Goal: Information Seeking & Learning: Check status

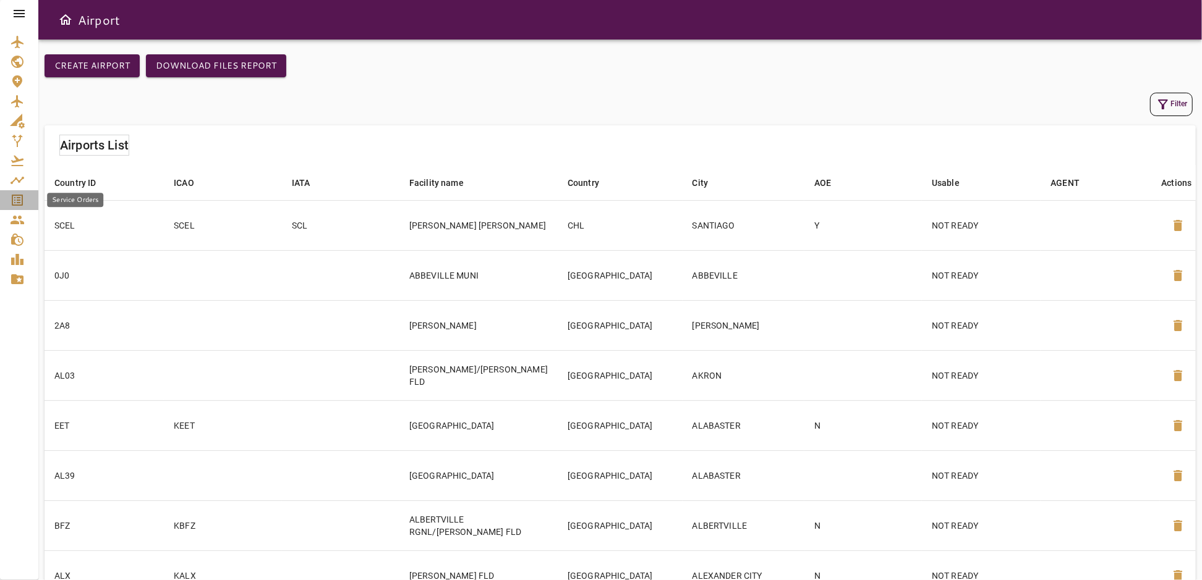
click at [18, 202] on icon "Service Orders" at bounding box center [17, 200] width 11 height 11
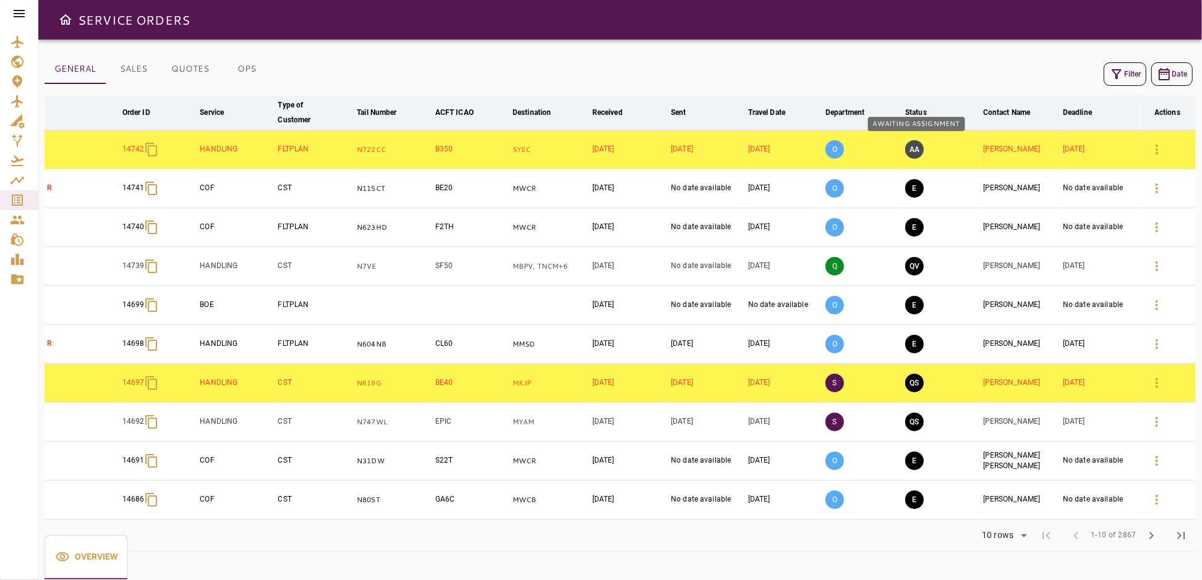
click at [914, 148] on button "AA" at bounding box center [914, 149] width 19 height 19
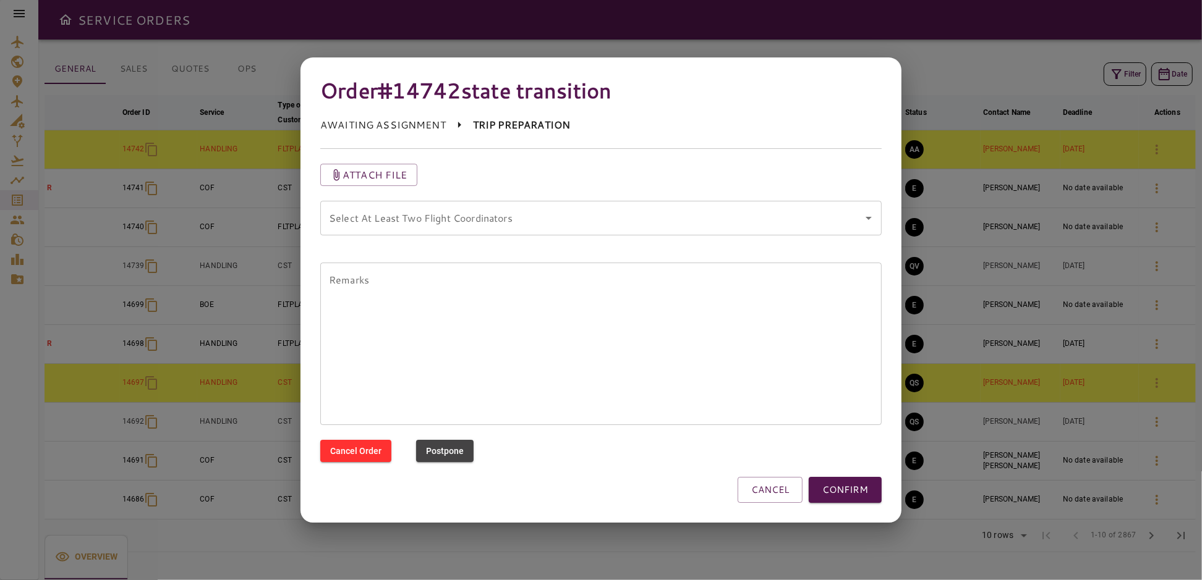
click at [463, 218] on div "Select At Least Two Flight Coordinators Select At Least Two Flight Coordinators" at bounding box center [600, 218] width 561 height 35
click at [872, 492] on button "CONFIRM" at bounding box center [845, 490] width 73 height 26
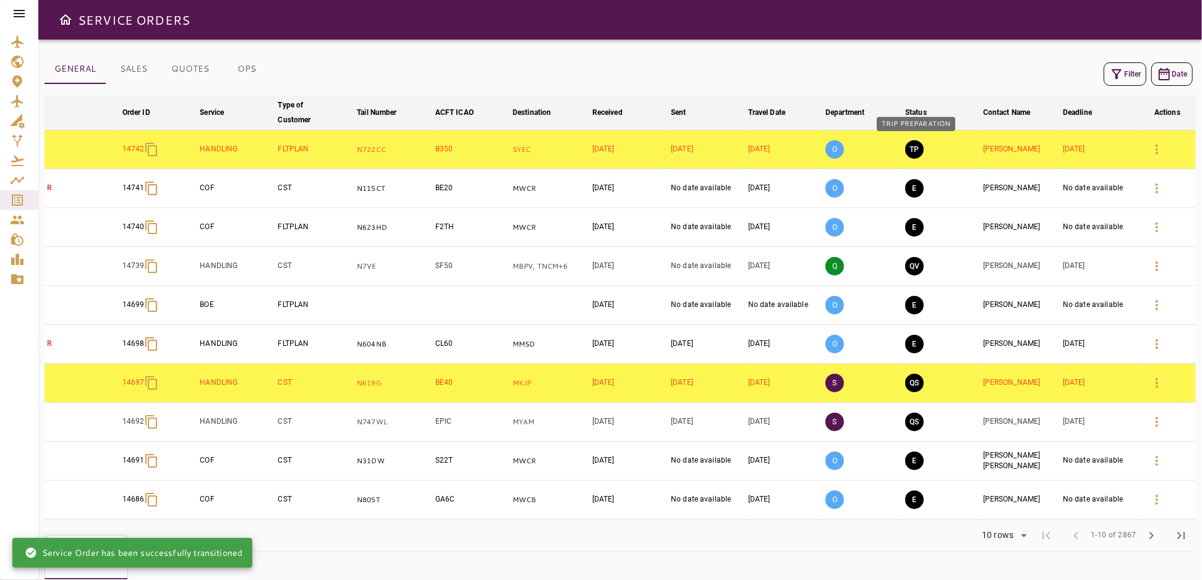
click at [916, 147] on button "TP" at bounding box center [914, 149] width 19 height 19
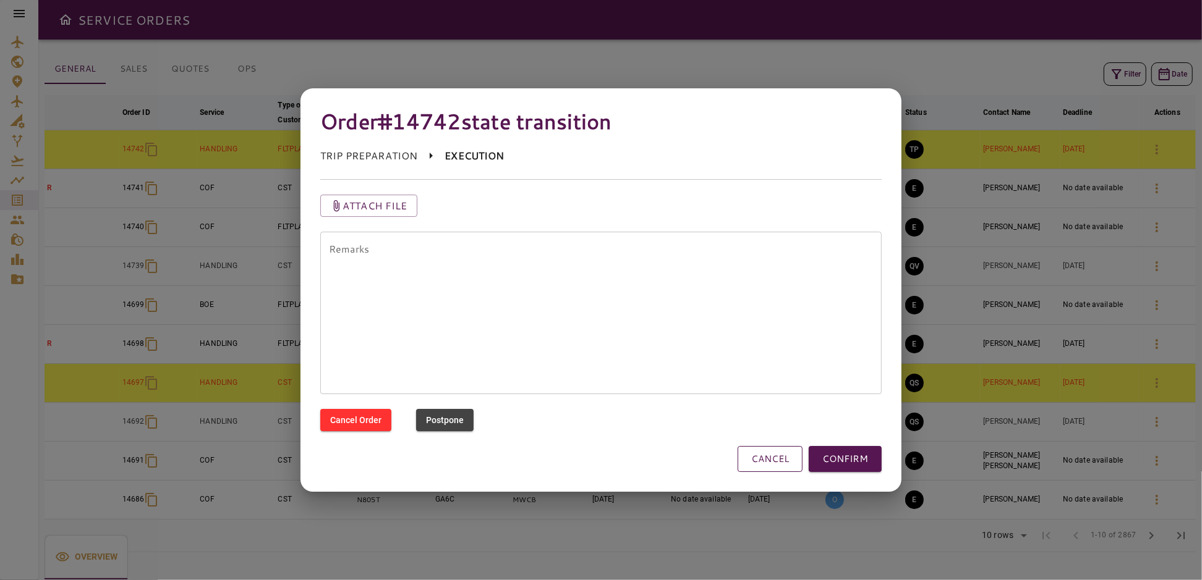
click at [778, 461] on button "CANCEL" at bounding box center [769, 459] width 65 height 26
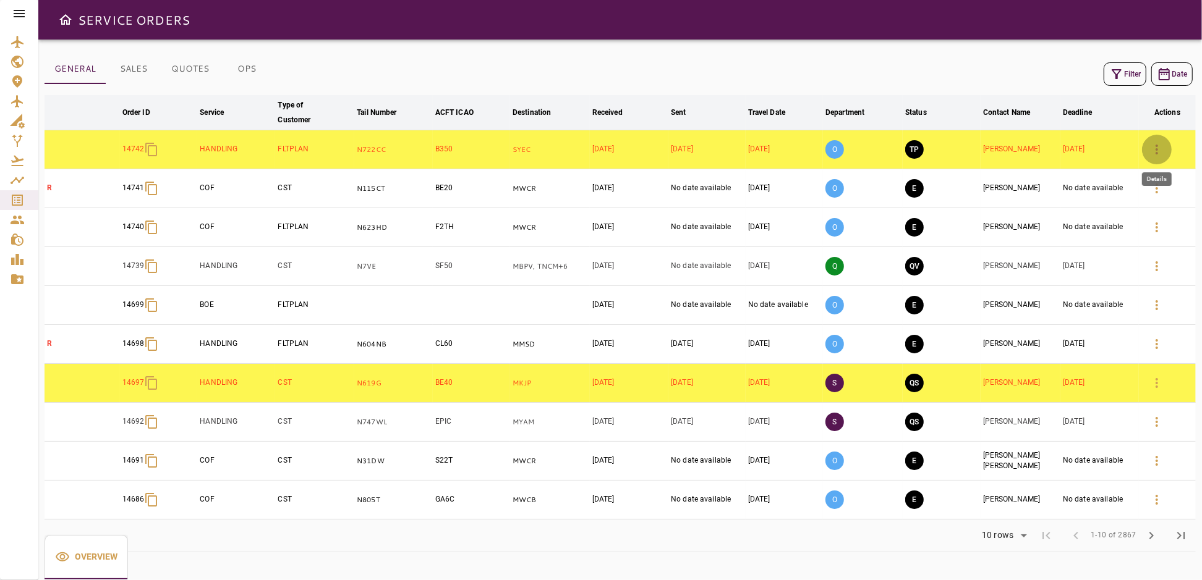
click at [1163, 150] on icon "button" at bounding box center [1156, 149] width 15 height 15
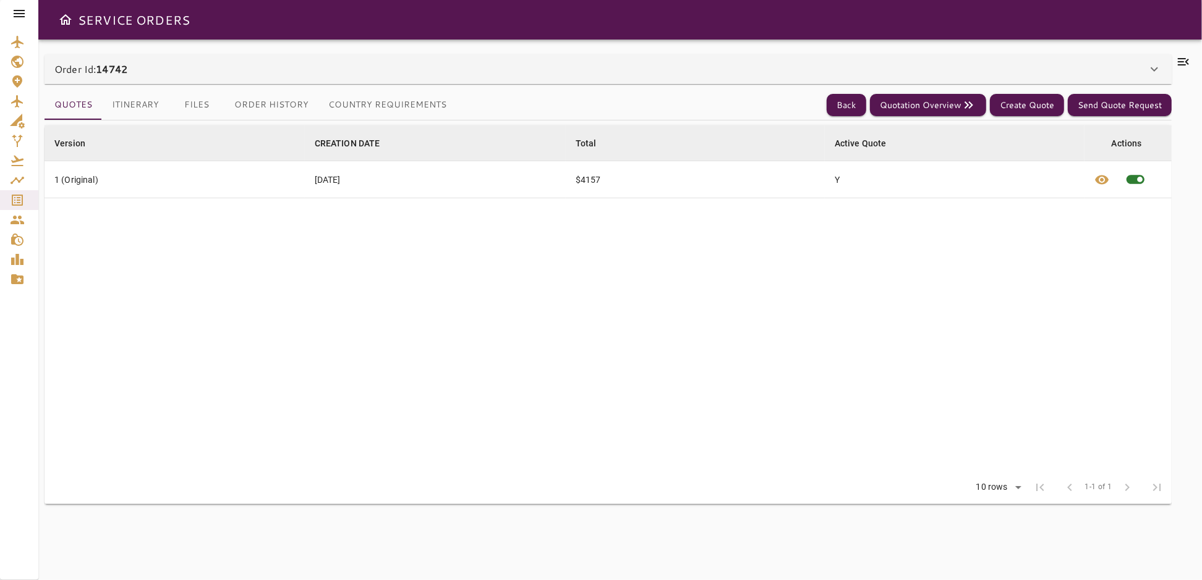
click at [1184, 63] on icon at bounding box center [1183, 61] width 15 height 15
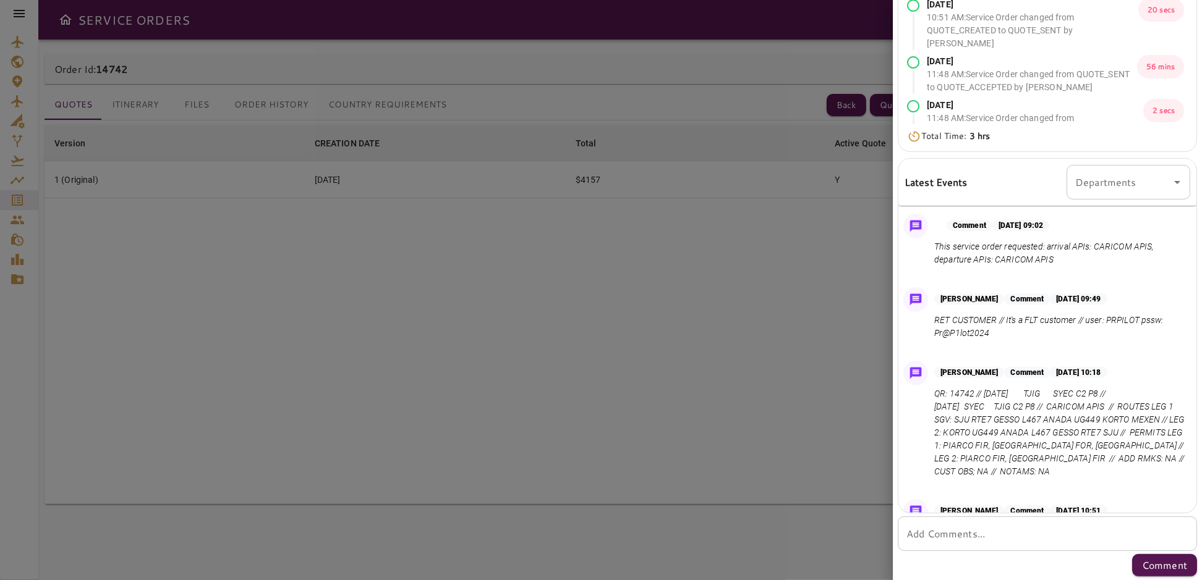
click at [767, 373] on div at bounding box center [601, 290] width 1202 height 580
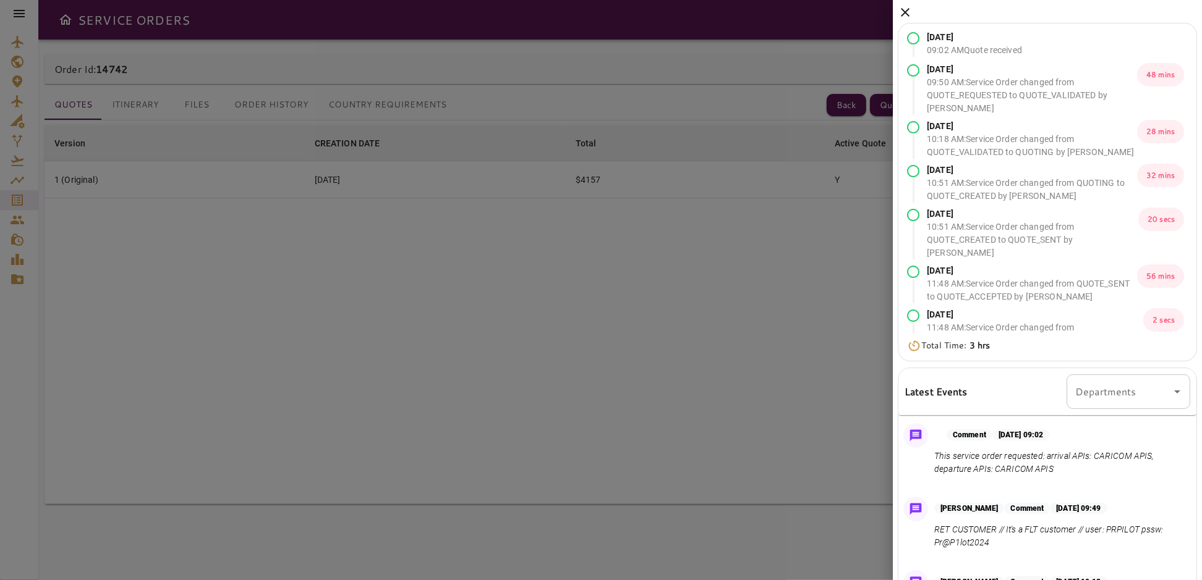
click at [903, 14] on icon at bounding box center [905, 12] width 15 height 15
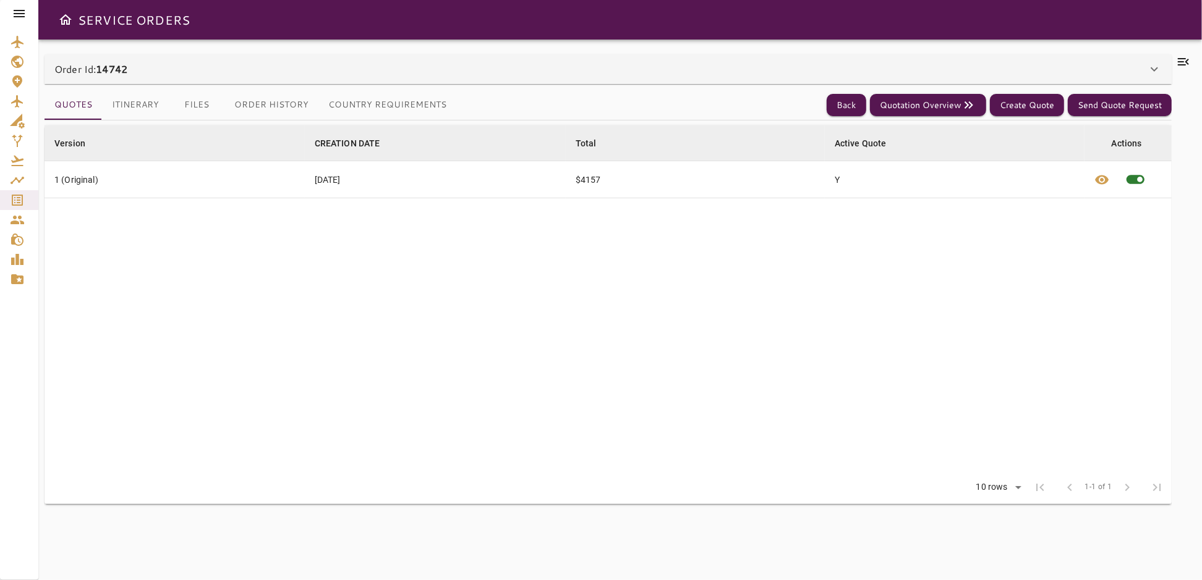
click at [202, 105] on button "Files" at bounding box center [197, 105] width 56 height 30
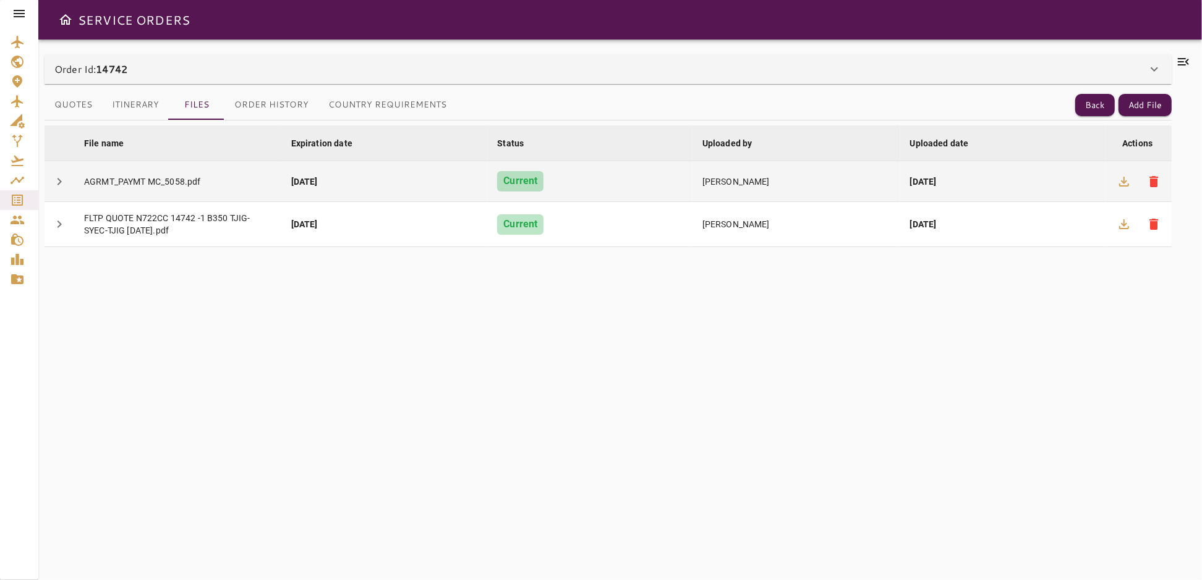
click at [193, 183] on div "AGRMT_PAYMT MC_5058.pdf" at bounding box center [177, 182] width 187 height 12
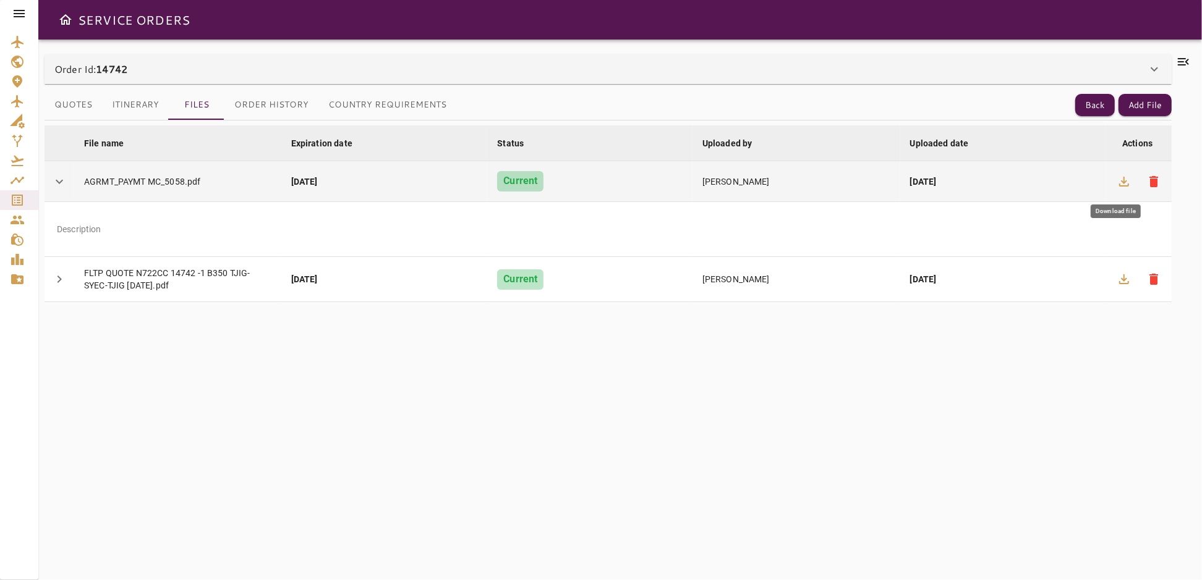
click at [1124, 181] on icon "button" at bounding box center [1124, 182] width 10 height 10
click at [1129, 182] on icon "button" at bounding box center [1123, 181] width 15 height 15
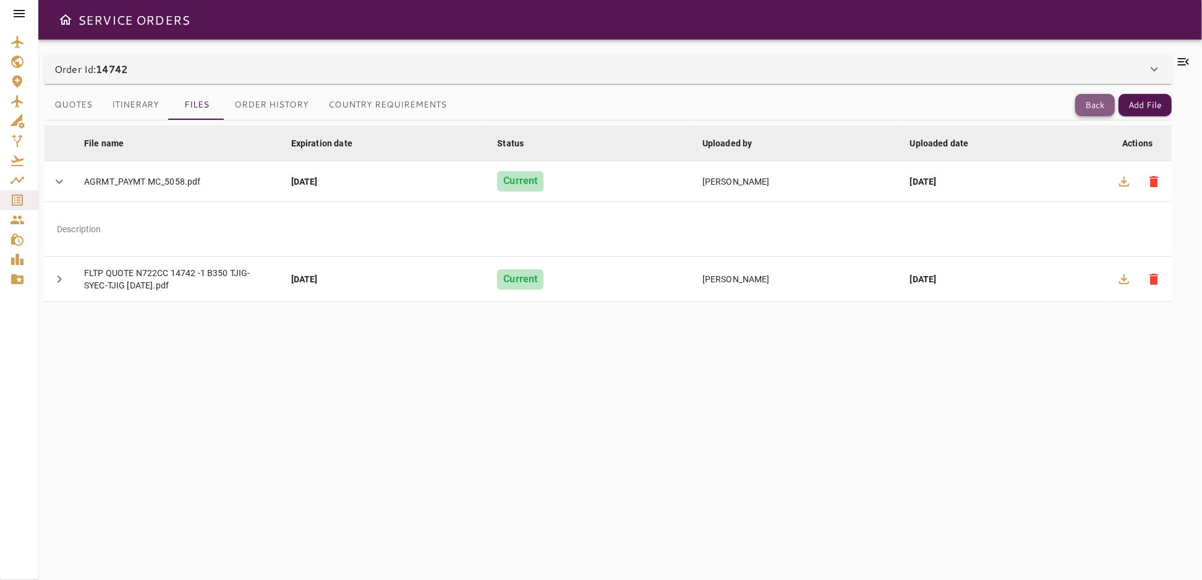
click at [1101, 111] on button "Back" at bounding box center [1095, 105] width 40 height 23
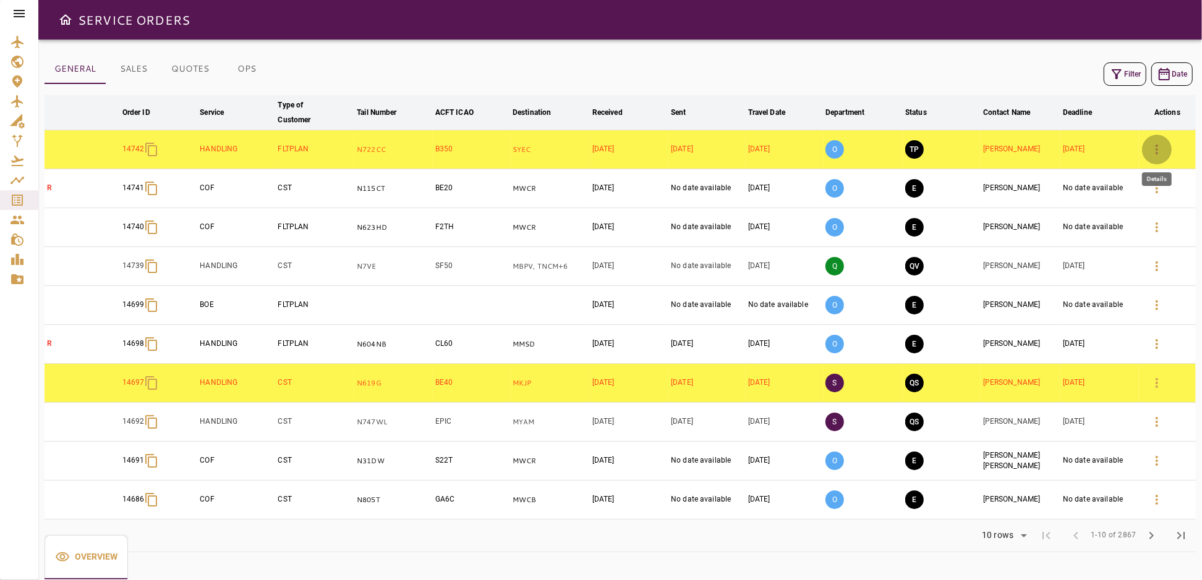
click at [1157, 146] on icon "button" at bounding box center [1156, 150] width 2 height 10
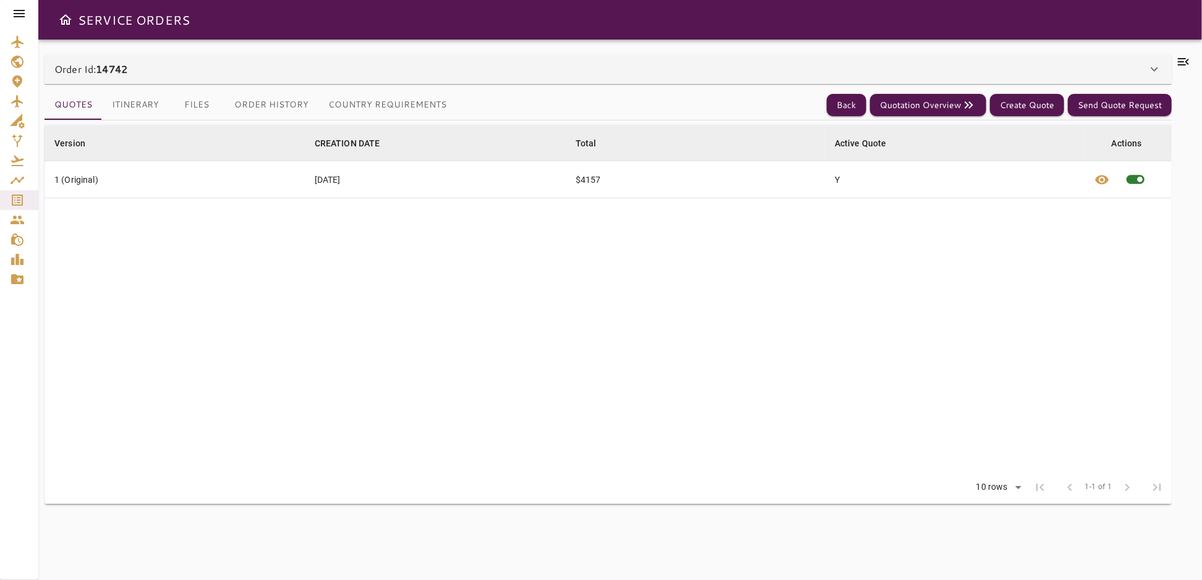
click at [198, 105] on button "Files" at bounding box center [197, 105] width 56 height 30
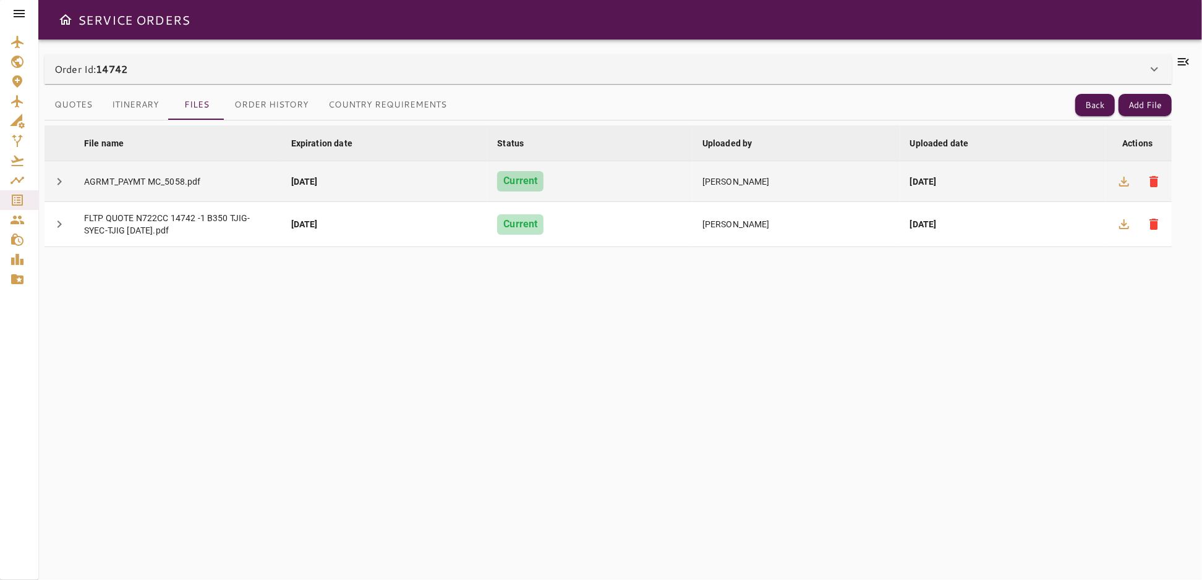
click at [396, 184] on div "22 Jul, 2026" at bounding box center [384, 182] width 187 height 12
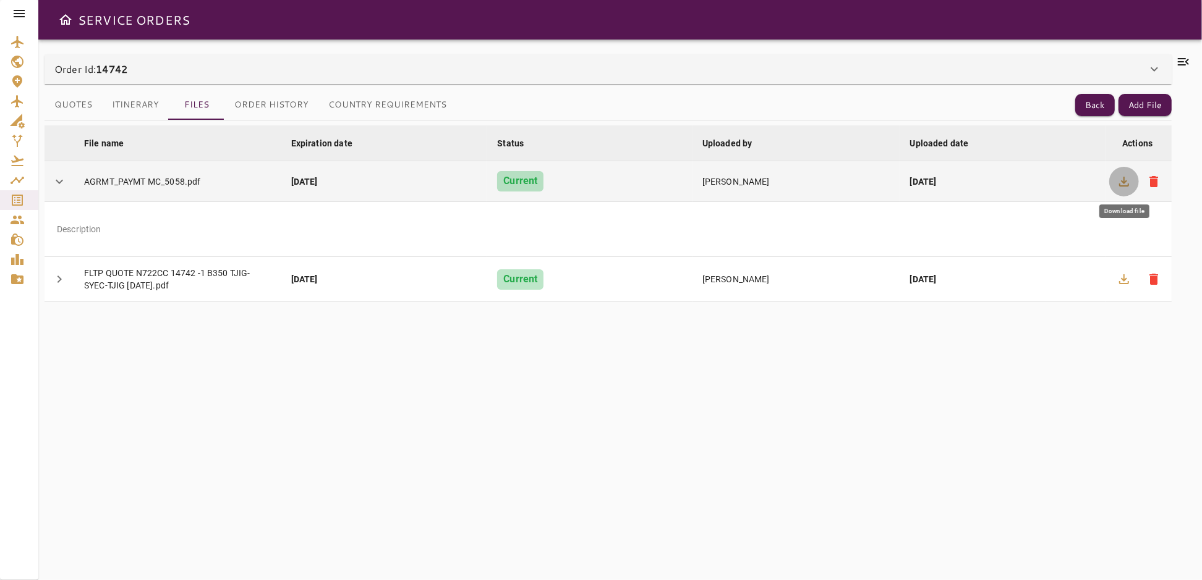
click at [1119, 181] on icon "button" at bounding box center [1123, 181] width 15 height 15
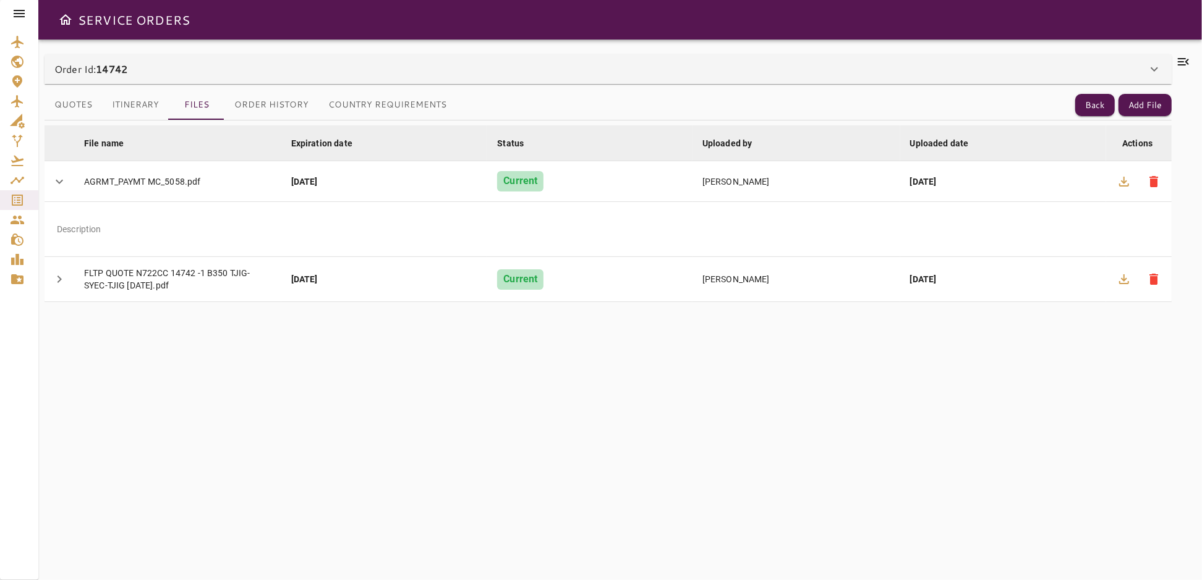
click at [681, 417] on div "File name arrow_downward Expiration date arrow_downward Status arrow_downward U…" at bounding box center [608, 343] width 1127 height 445
click at [1155, 68] on icon at bounding box center [1154, 69] width 15 height 15
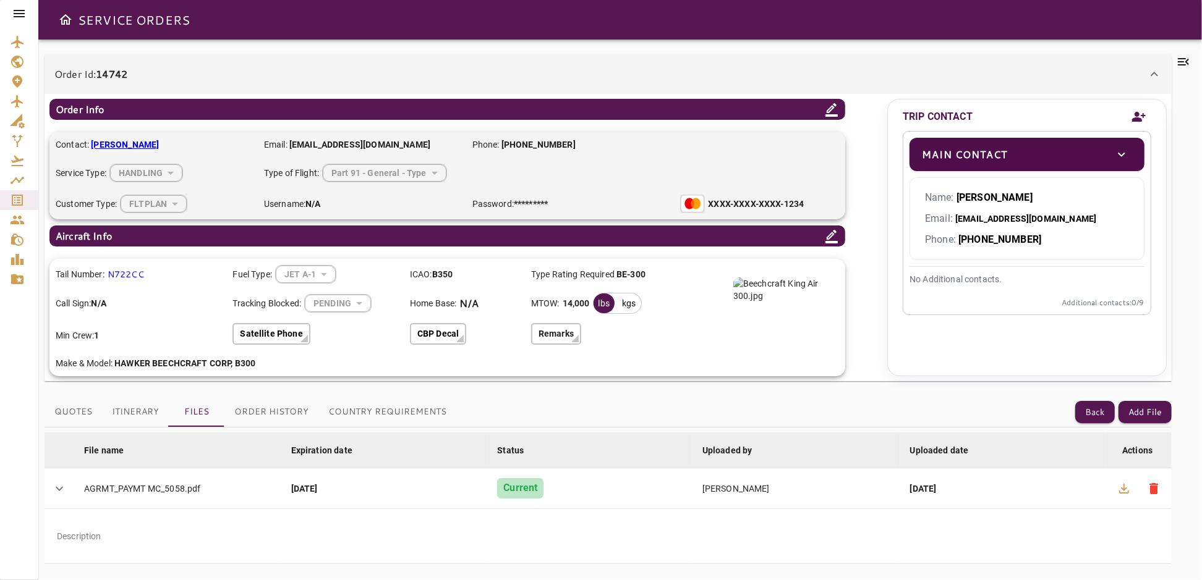
click at [1150, 72] on icon at bounding box center [1154, 74] width 15 height 15
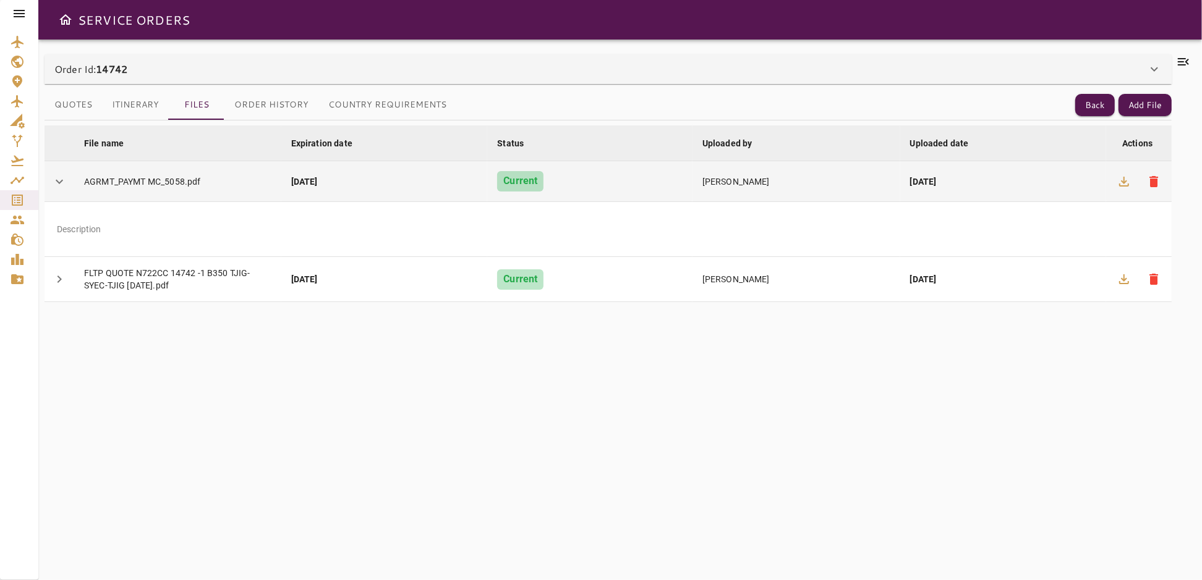
click at [64, 182] on span "chevron_right" at bounding box center [59, 181] width 15 height 15
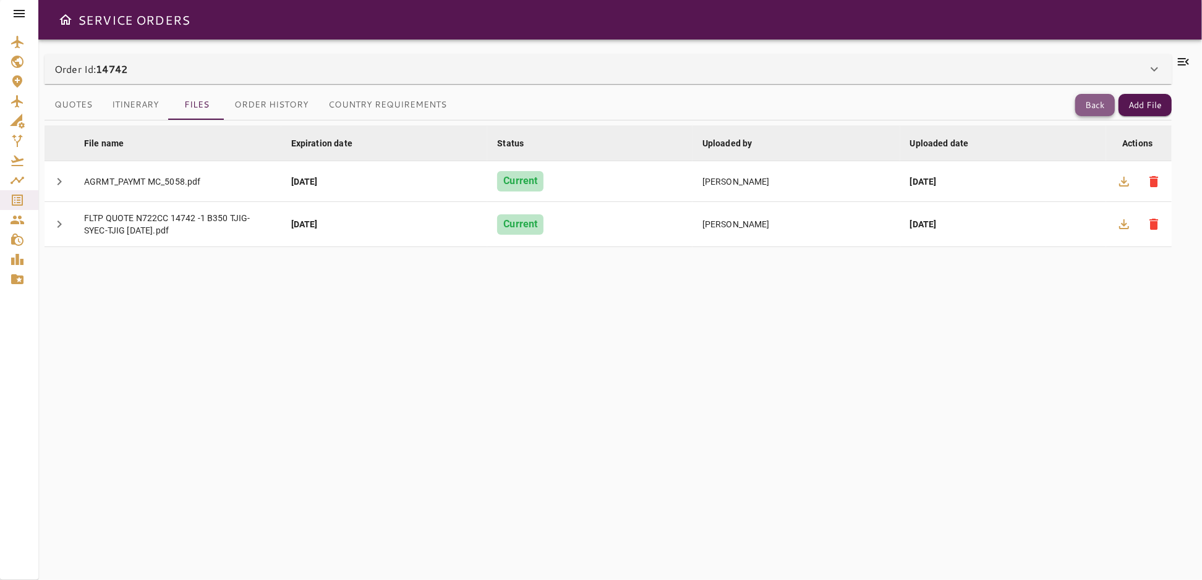
click at [1095, 103] on button "Back" at bounding box center [1095, 105] width 40 height 23
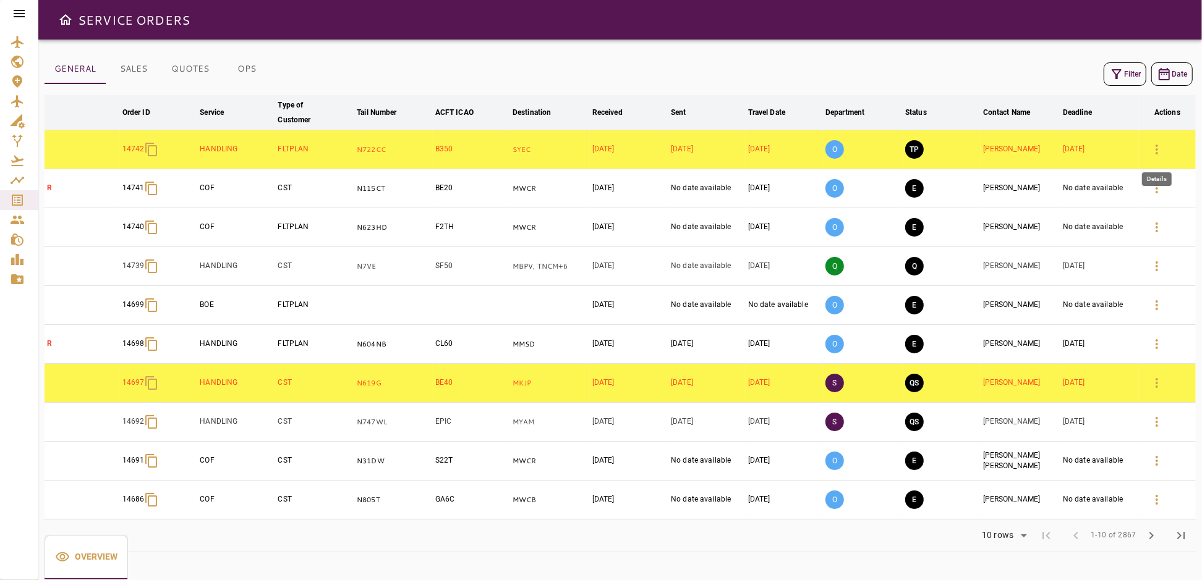
click at [1157, 148] on icon "button" at bounding box center [1156, 149] width 15 height 15
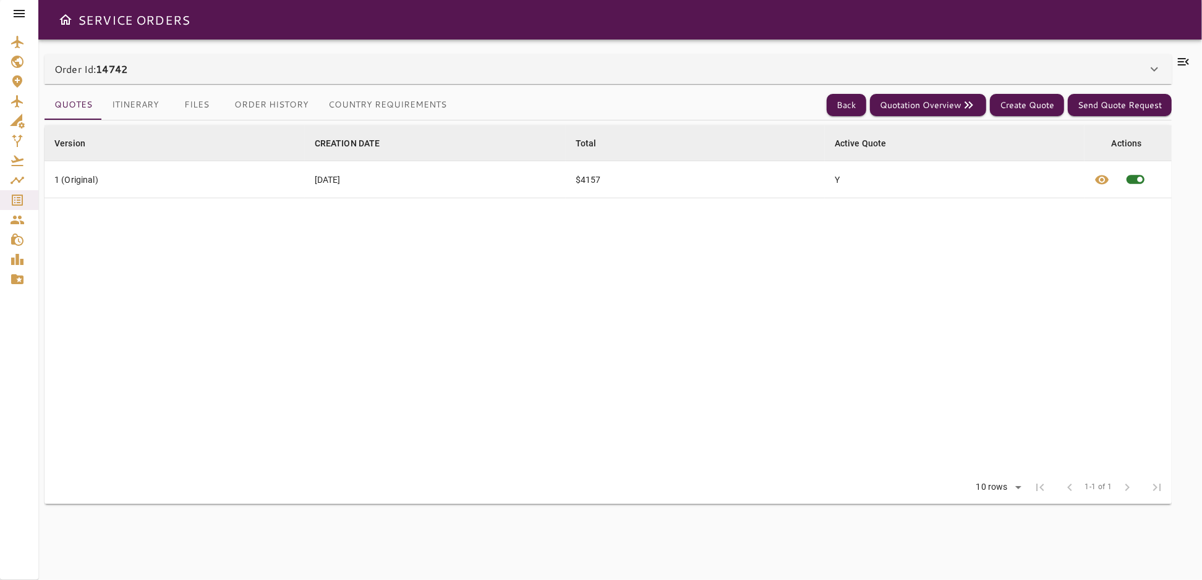
click at [190, 103] on button "Files" at bounding box center [197, 105] width 56 height 30
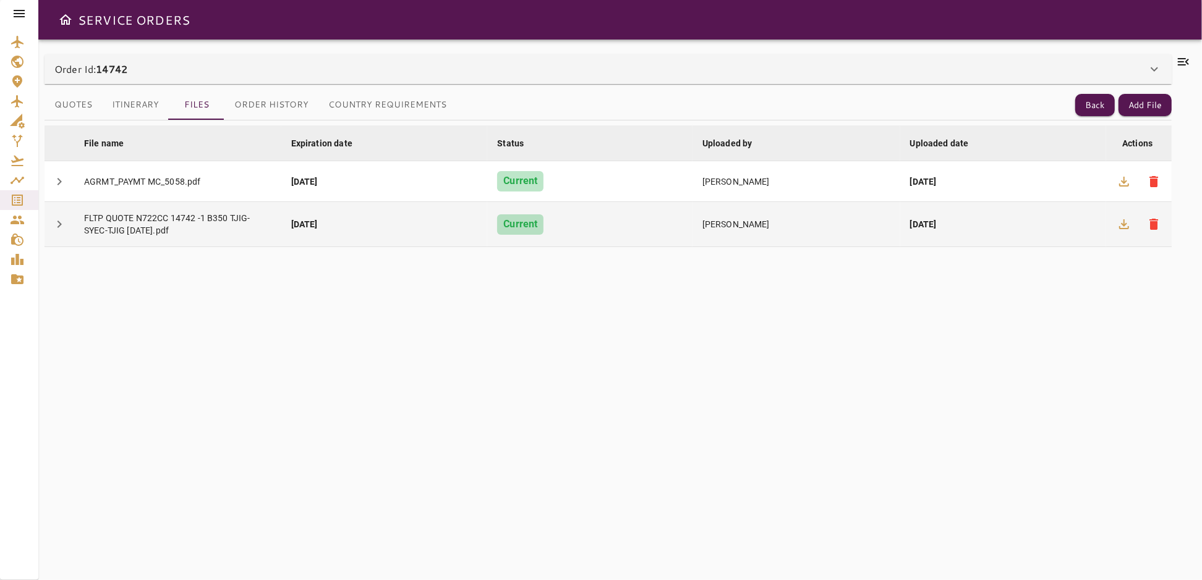
click at [202, 227] on div "FLTP QUOTE N722CC 14742 -1 B350 TJIG-SYEC-TJIG 13-Oct-25.pdf" at bounding box center [177, 224] width 187 height 25
click at [1123, 221] on icon "button" at bounding box center [1124, 224] width 10 height 10
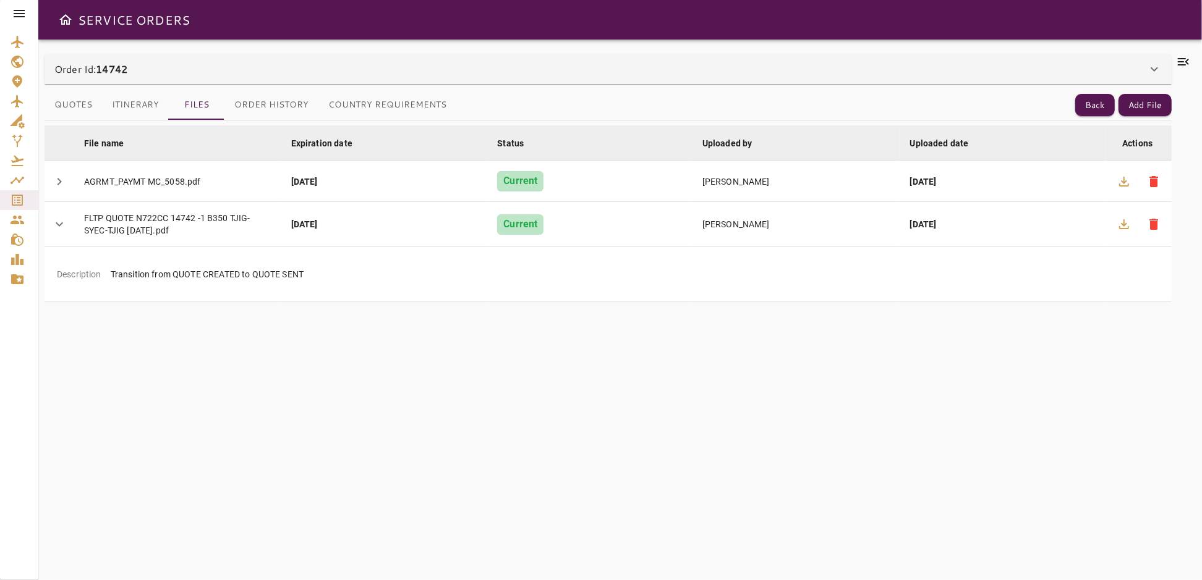
click at [1183, 62] on icon at bounding box center [1183, 61] width 11 height 7
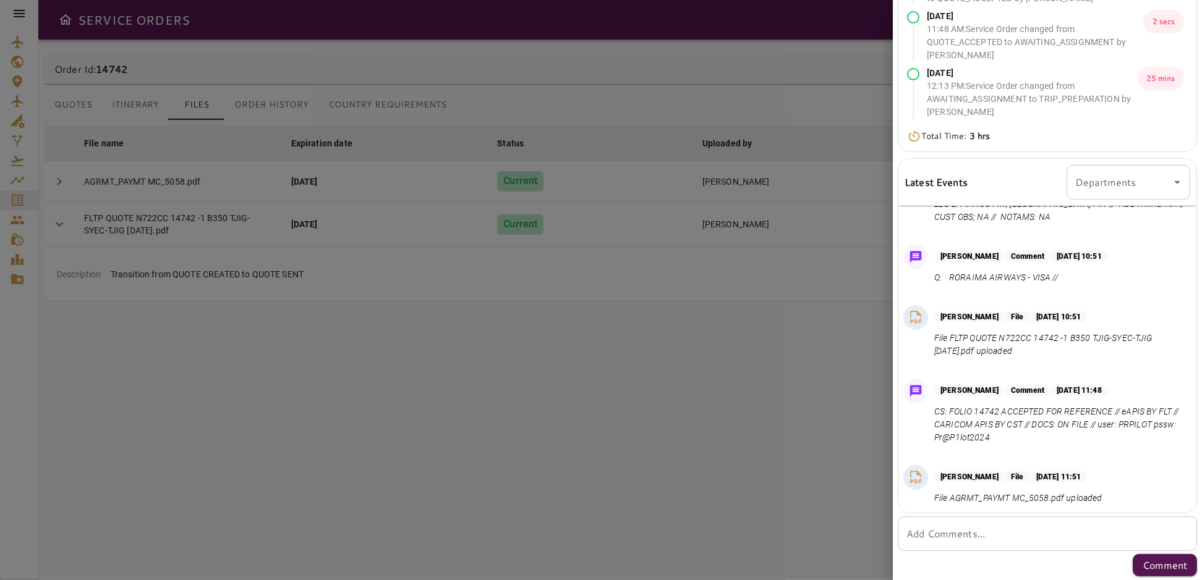
scroll to position [270, 0]
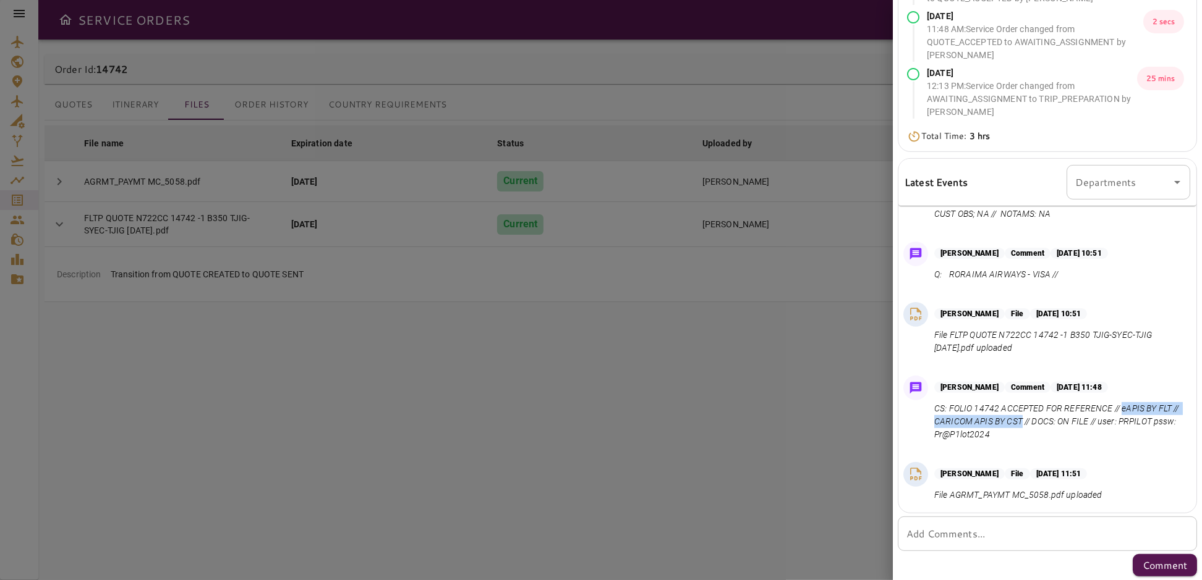
drag, startPoint x: 1122, startPoint y: 408, endPoint x: 1043, endPoint y: 420, distance: 80.1
click at [1043, 420] on p "CS: FOLIO 14742 ACCEPTED FOR REFERENCE // eAPIS BY FLT // CARICOM APIS BY CST /…" at bounding box center [1059, 421] width 251 height 39
copy p "eAPIS BY FLT // CARICOM APIS BY CST"
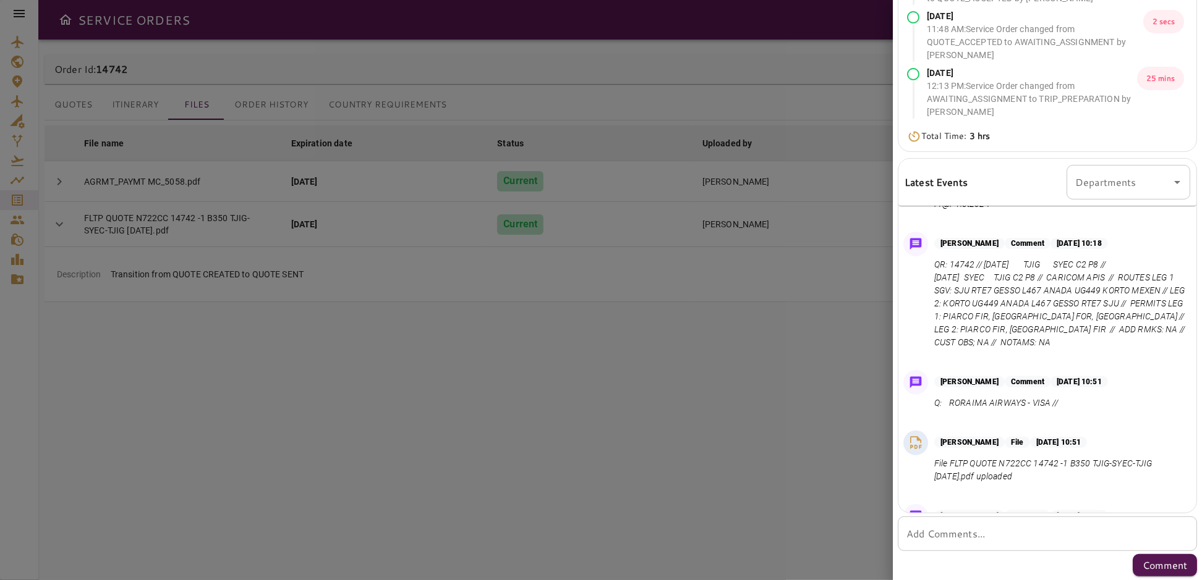
scroll to position [113, 0]
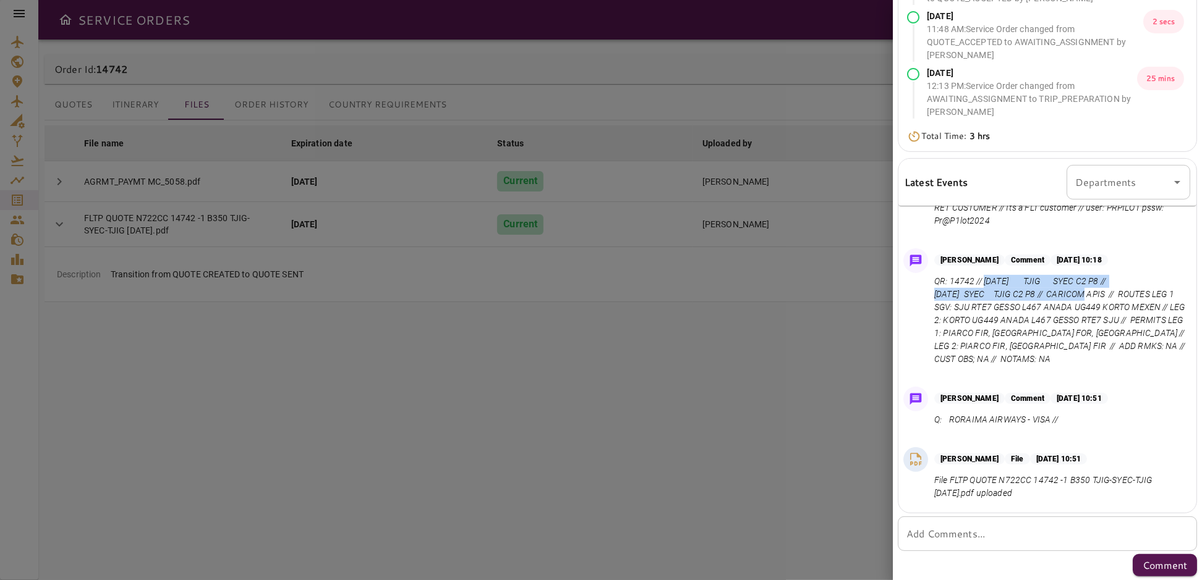
drag, startPoint x: 983, startPoint y: 283, endPoint x: 1063, endPoint y: 291, distance: 80.1
click at [1063, 291] on p "QR: 14742 // Oct 13, 2025 TJIG SYEC C2 P8 // Oct 16, 2025 SYEC TJIG C2 P8 // CA…" at bounding box center [1059, 320] width 251 height 91
copy p "Oct 13, 2025 TJIG SYEC C2 P8 // Oct 16, 2025 SYEC TJIG C2 P8"
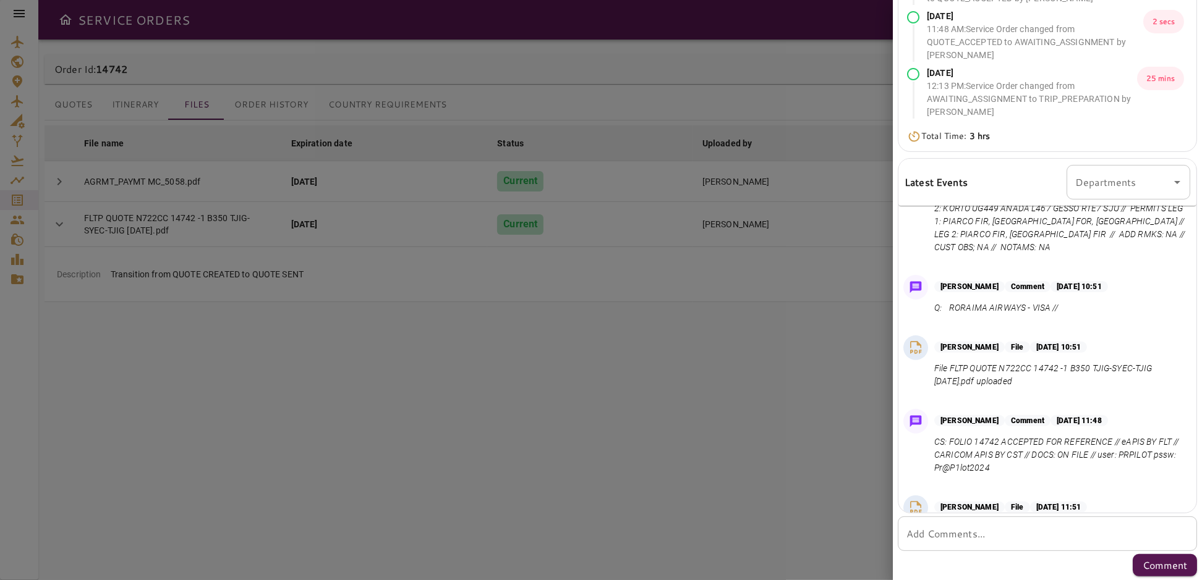
scroll to position [168, 0]
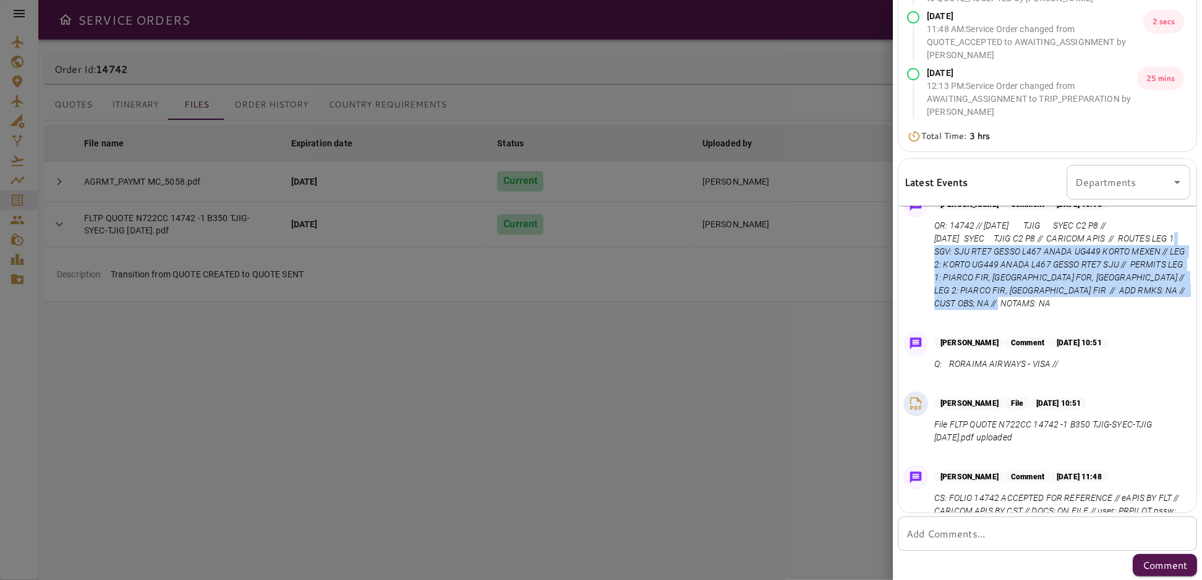
drag, startPoint x: 935, startPoint y: 250, endPoint x: 1128, endPoint y: 309, distance: 201.6
click at [1128, 309] on p "QR: 14742 // Oct 13, 2025 TJIG SYEC C2 P8 // Oct 16, 2025 SYEC TJIG C2 P8 // CA…" at bounding box center [1059, 264] width 251 height 91
click at [1130, 307] on p "QR: 14742 // Oct 13, 2025 TJIG SYEC C2 P8 // Oct 16, 2025 SYEC TJIG C2 P8 // CA…" at bounding box center [1059, 264] width 251 height 91
drag, startPoint x: 1130, startPoint y: 307, endPoint x: 937, endPoint y: 253, distance: 200.7
click at [937, 253] on p "QR: 14742 // Oct 13, 2025 TJIG SYEC C2 P8 // Oct 16, 2025 SYEC TJIG C2 P8 // CA…" at bounding box center [1059, 264] width 251 height 91
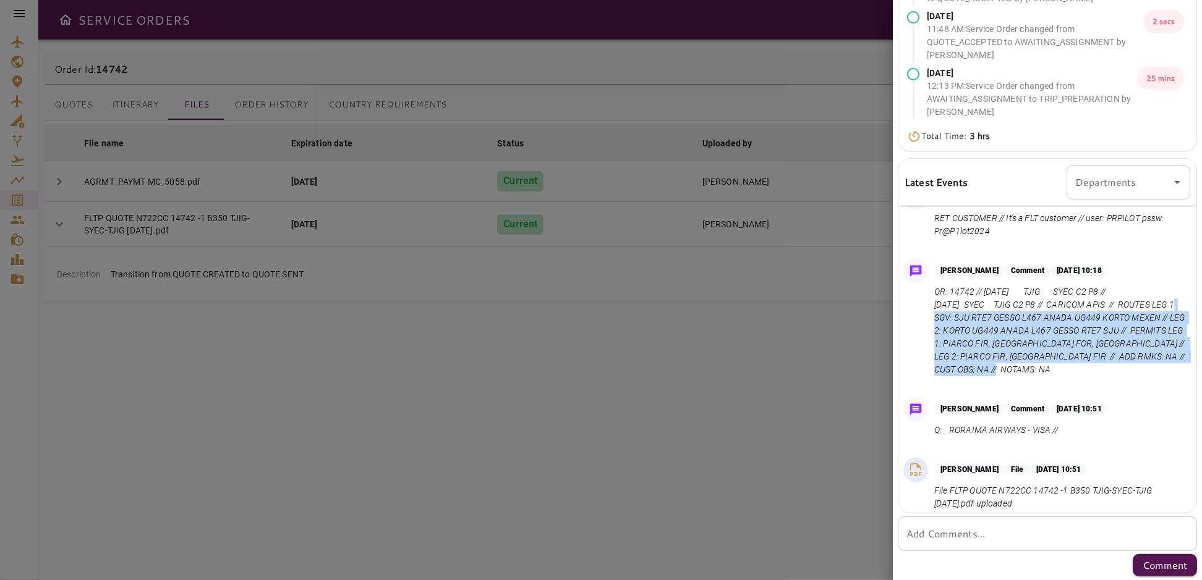
scroll to position [0, 0]
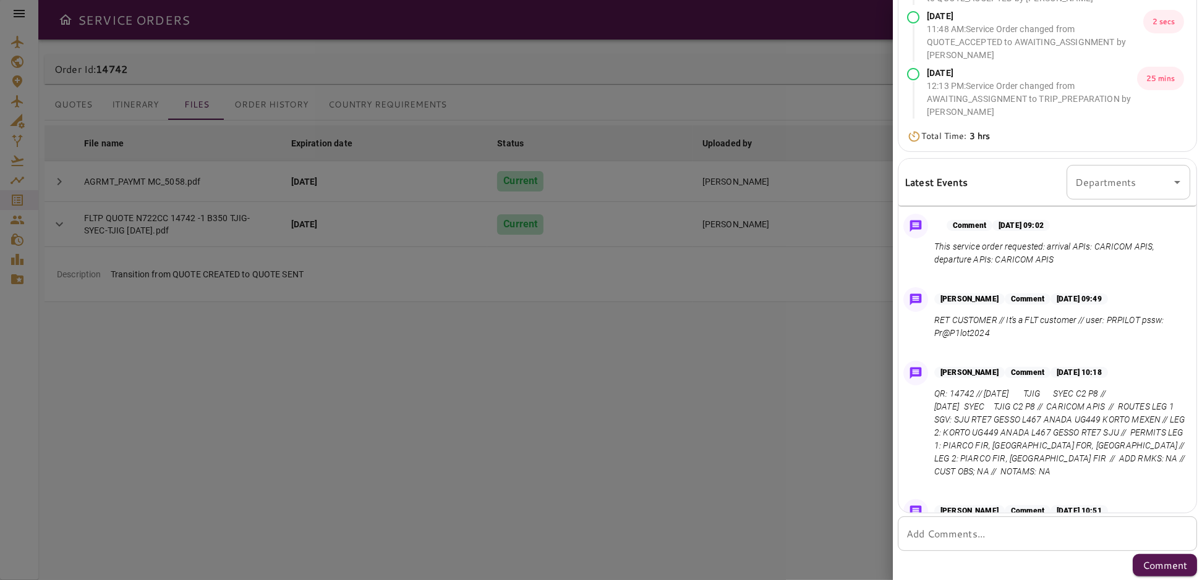
click at [760, 430] on div at bounding box center [601, 290] width 1202 height 580
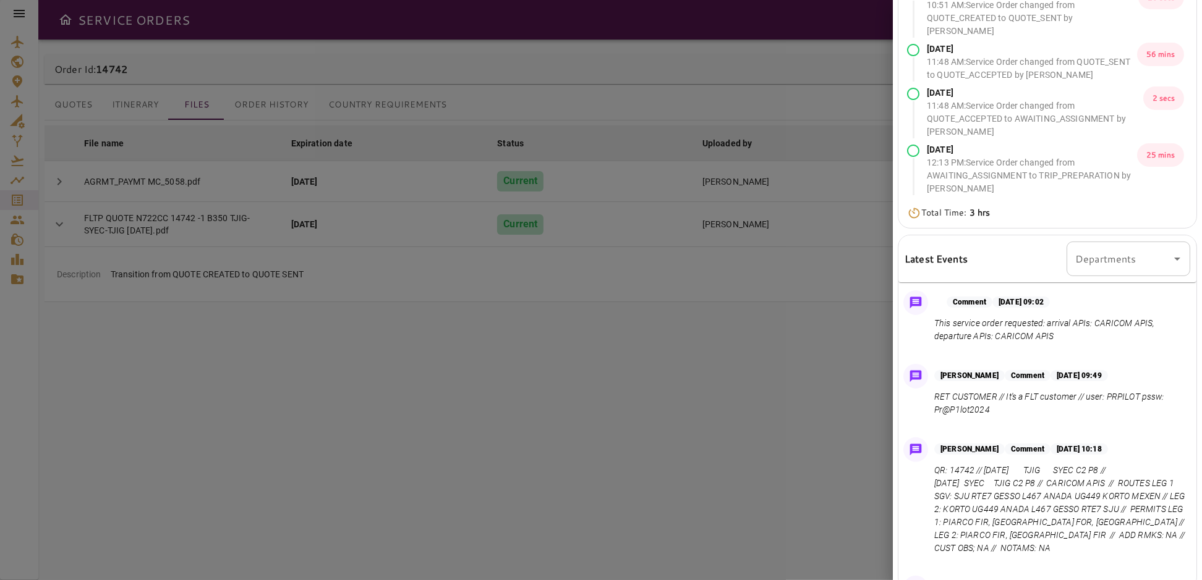
scroll to position [97, 0]
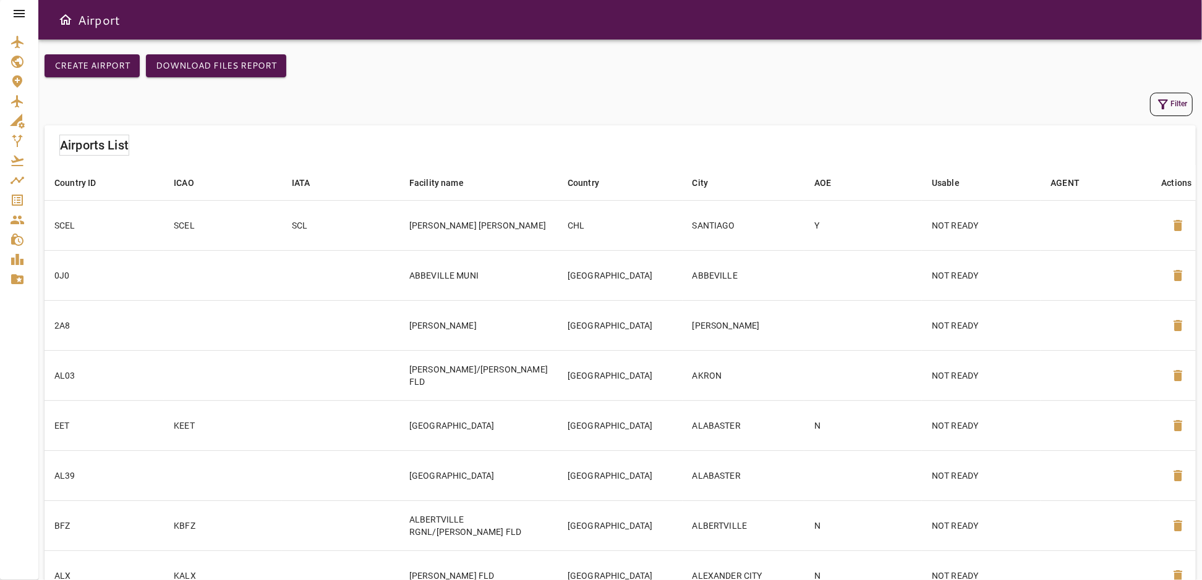
click at [23, 11] on icon at bounding box center [19, 13] width 15 height 15
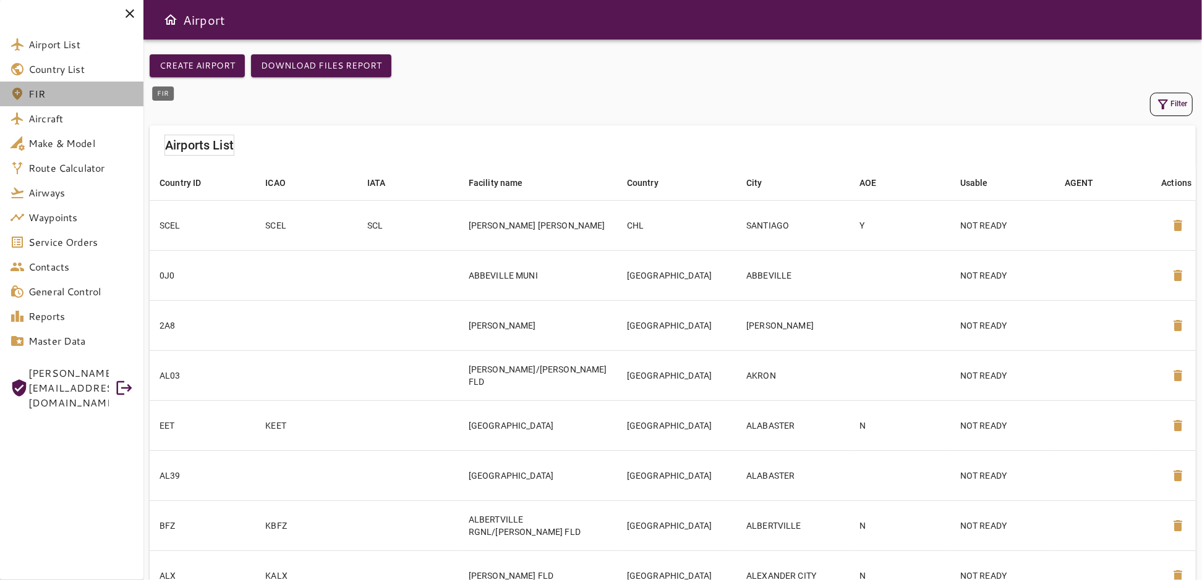
click at [56, 96] on span "FIR" at bounding box center [80, 94] width 105 height 15
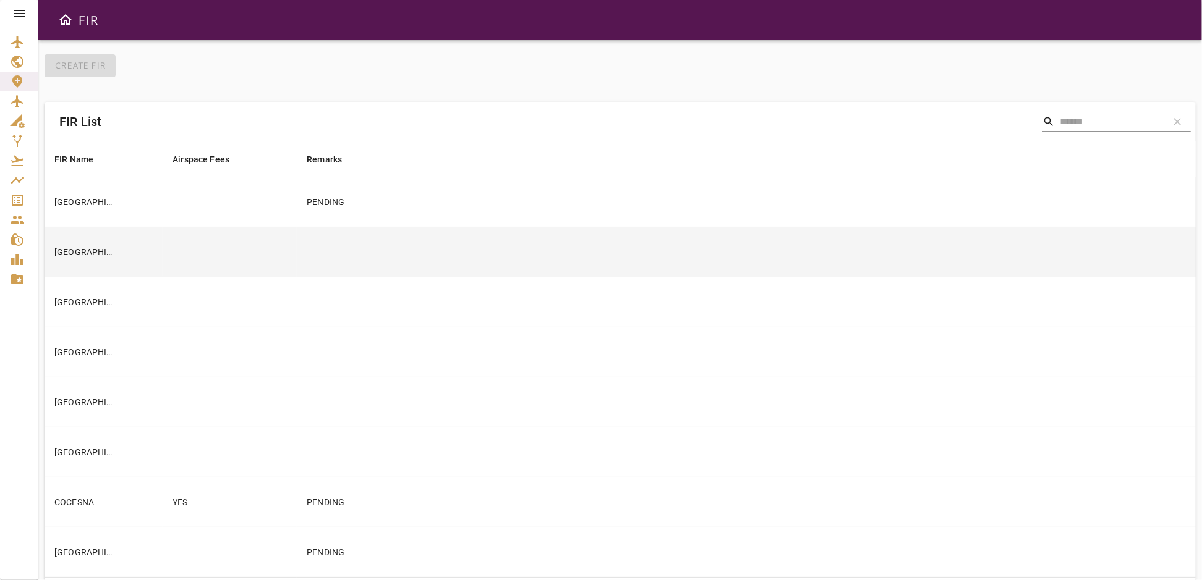
click at [165, 252] on td at bounding box center [230, 252] width 134 height 50
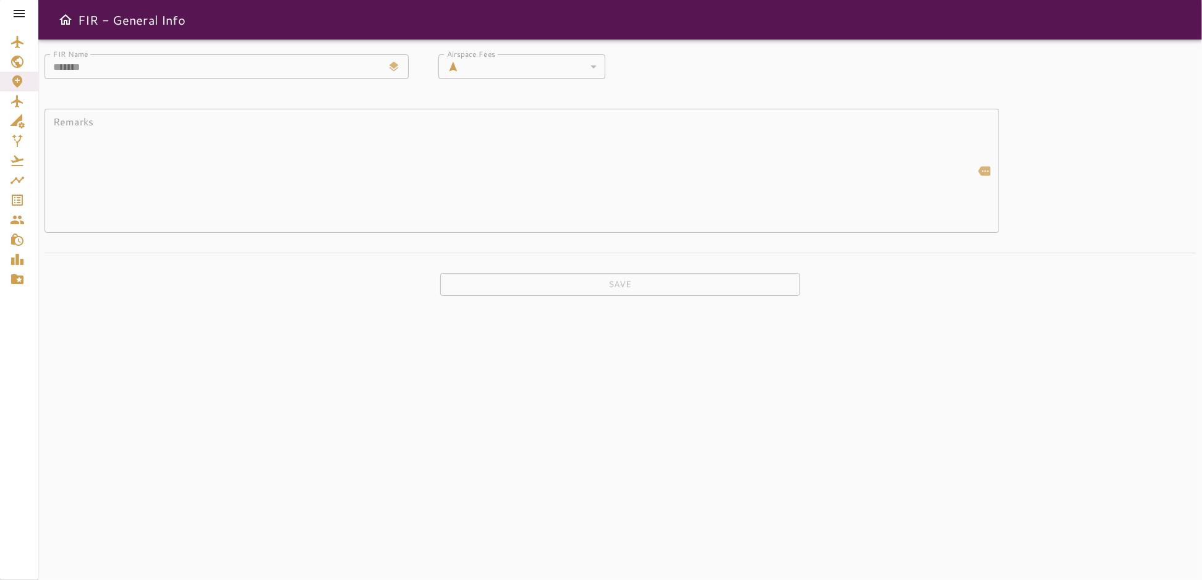
click at [498, 66] on div "​" at bounding box center [534, 66] width 141 height 25
click at [554, 288] on div "Save" at bounding box center [620, 284] width 1151 height 23
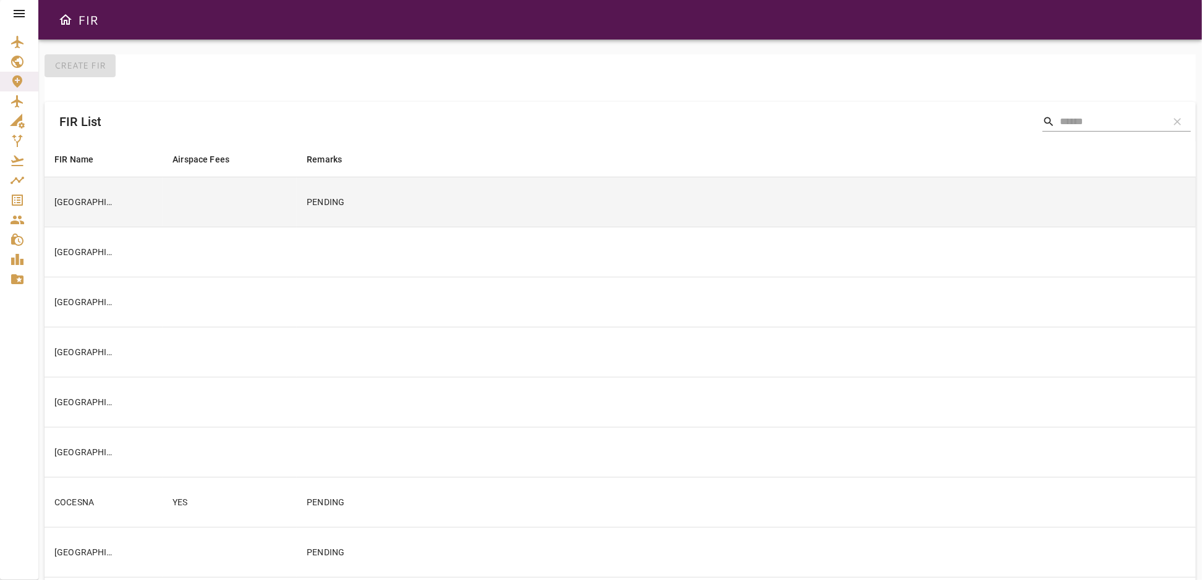
click at [187, 183] on td at bounding box center [230, 202] width 134 height 50
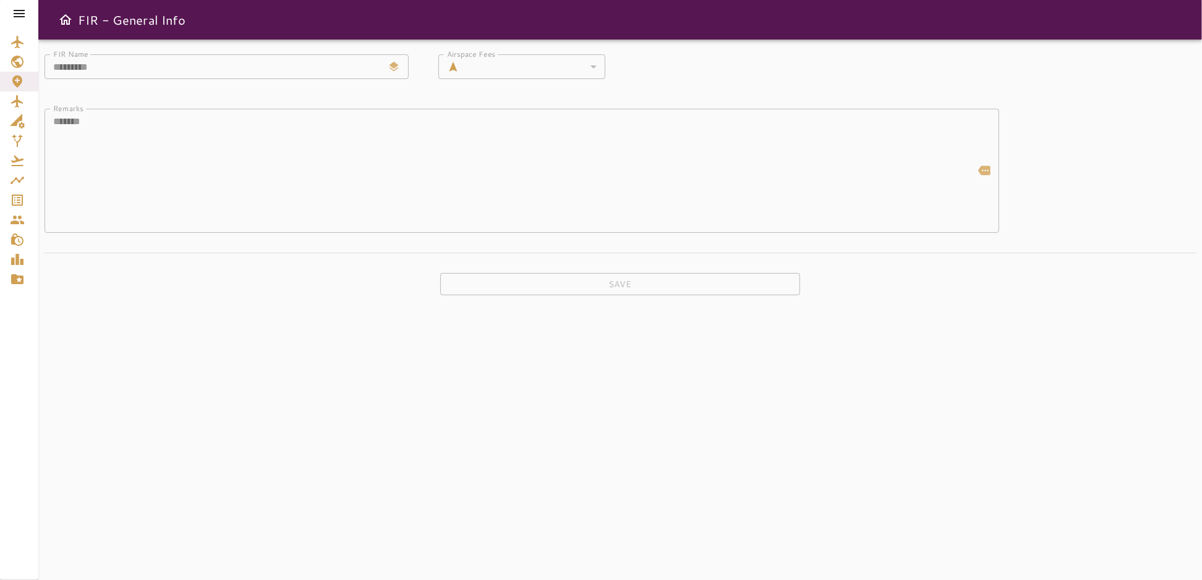
click at [488, 68] on div "​" at bounding box center [534, 66] width 141 height 25
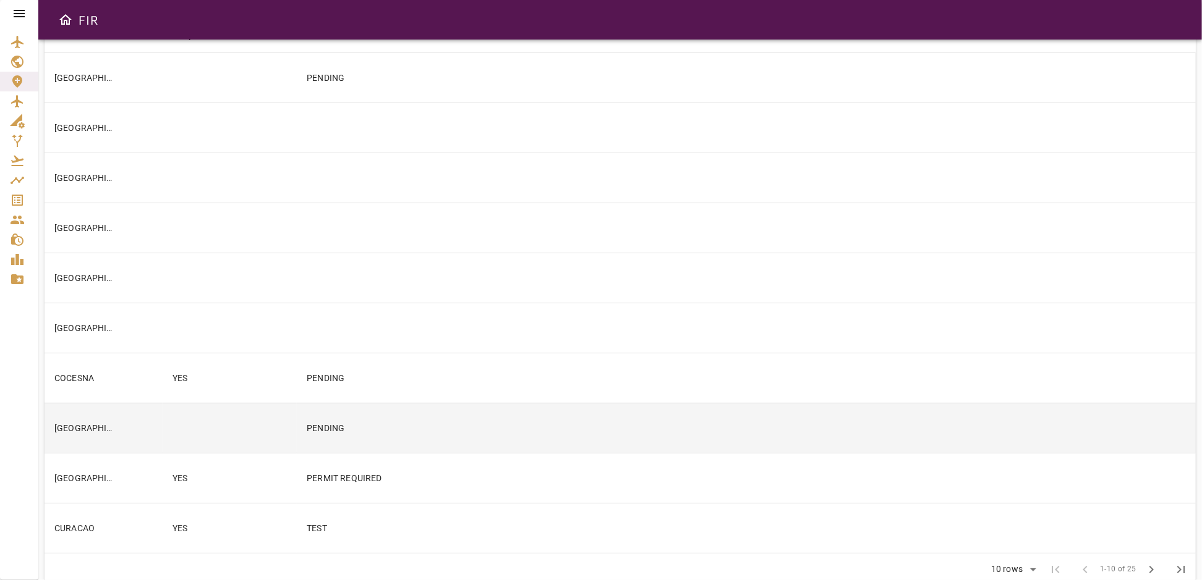
scroll to position [142, 0]
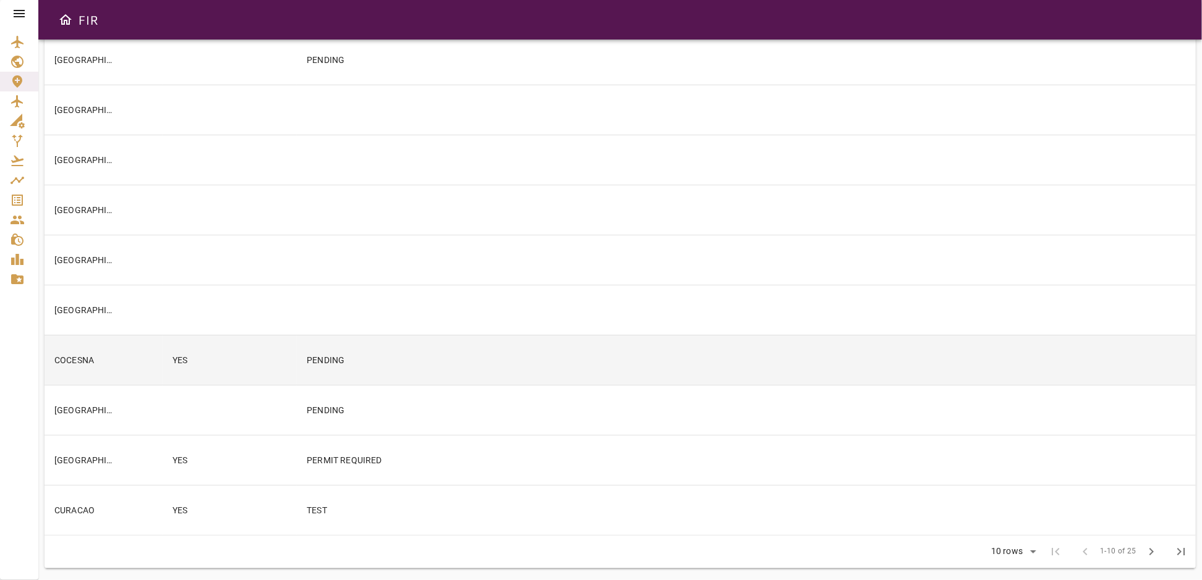
click at [233, 356] on td "YES" at bounding box center [230, 360] width 134 height 50
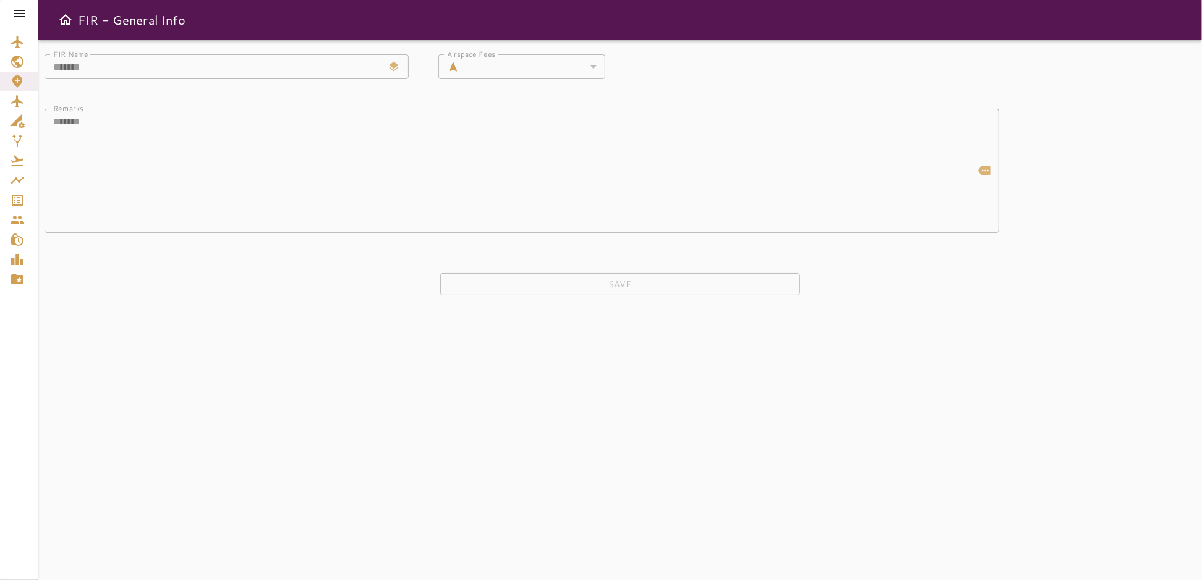
click at [495, 72] on div "​" at bounding box center [534, 66] width 141 height 25
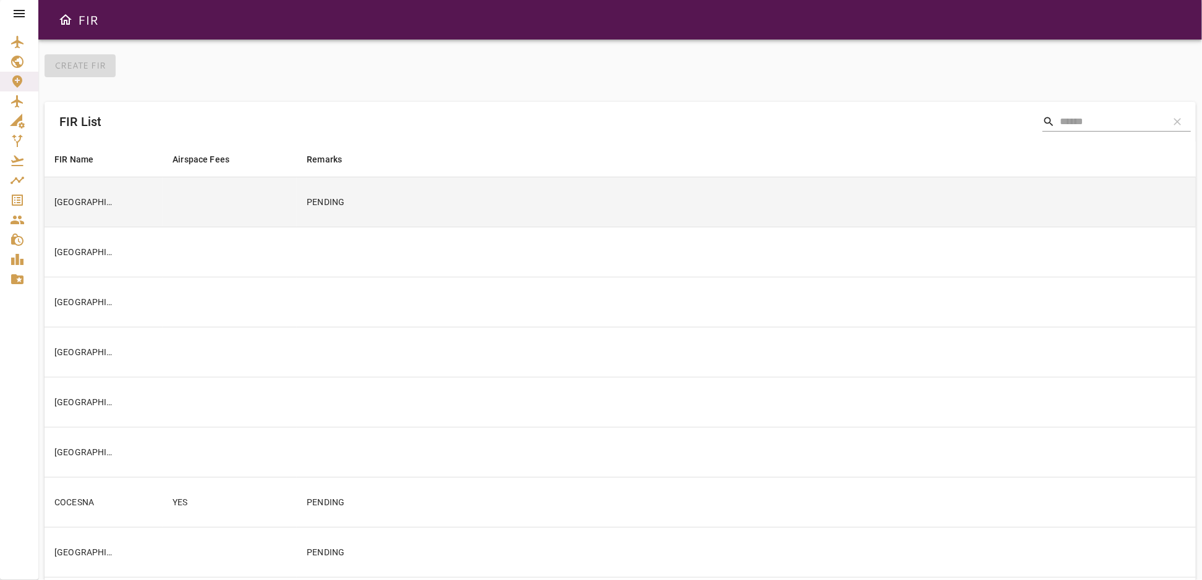
click at [135, 222] on td "ARGENTINA" at bounding box center [104, 202] width 118 height 50
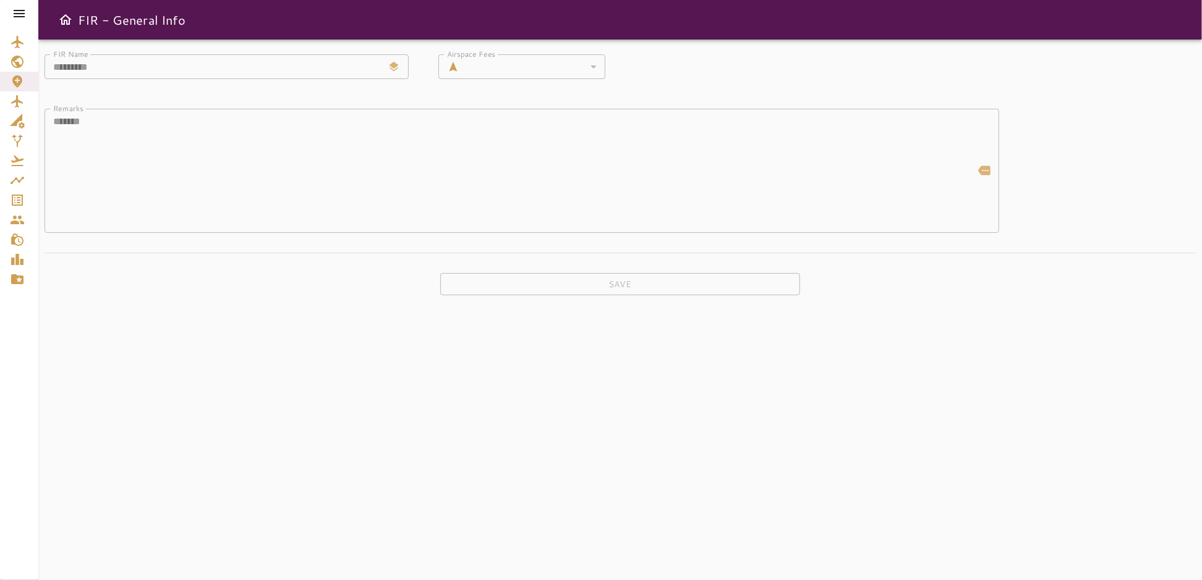
click at [469, 69] on div "​" at bounding box center [534, 66] width 141 height 25
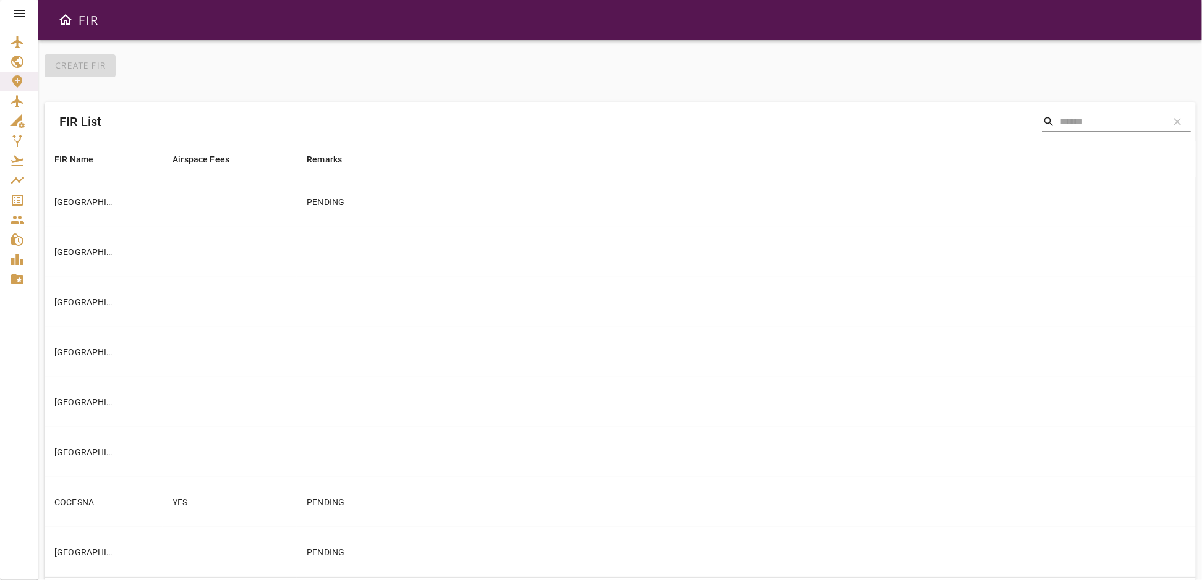
click at [19, 14] on icon at bounding box center [19, 13] width 11 height 7
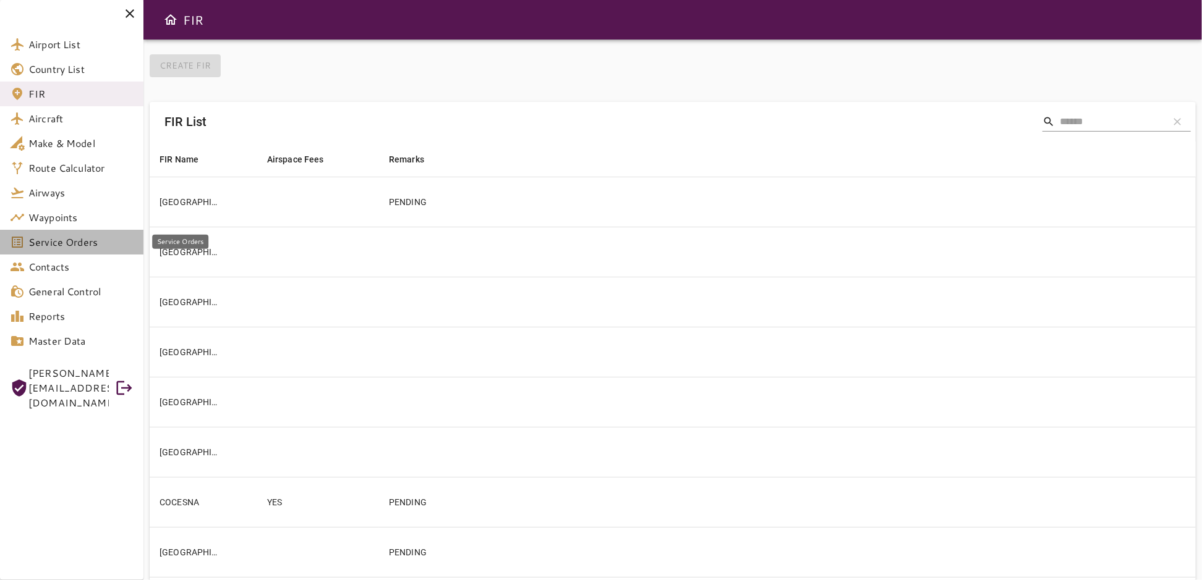
click at [59, 247] on span "Service Orders" at bounding box center [80, 242] width 105 height 15
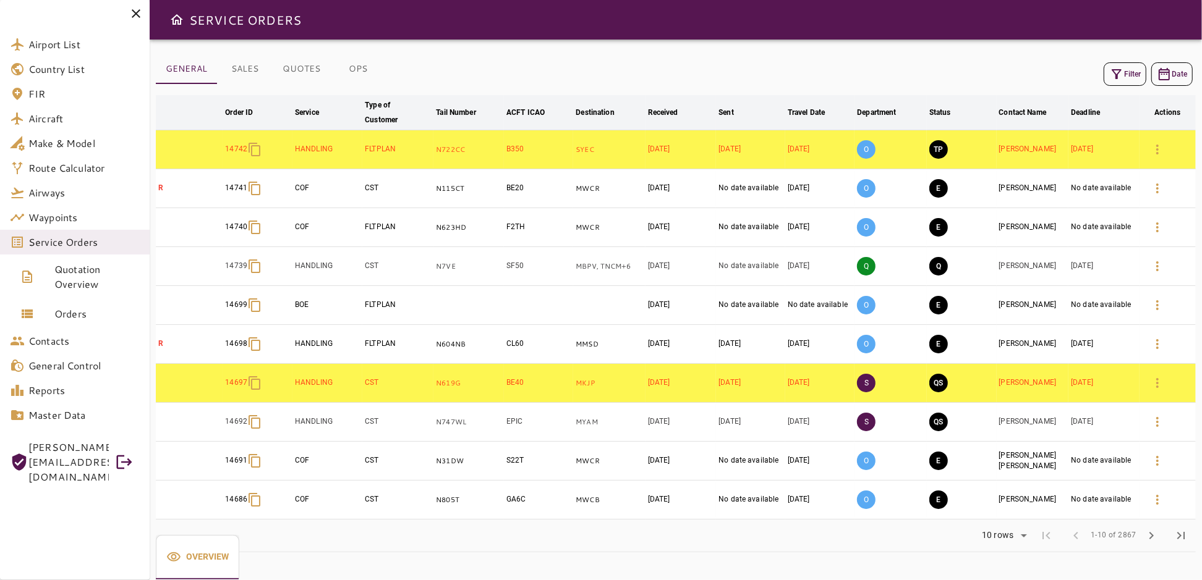
click at [1122, 79] on icon "button" at bounding box center [1116, 74] width 15 height 15
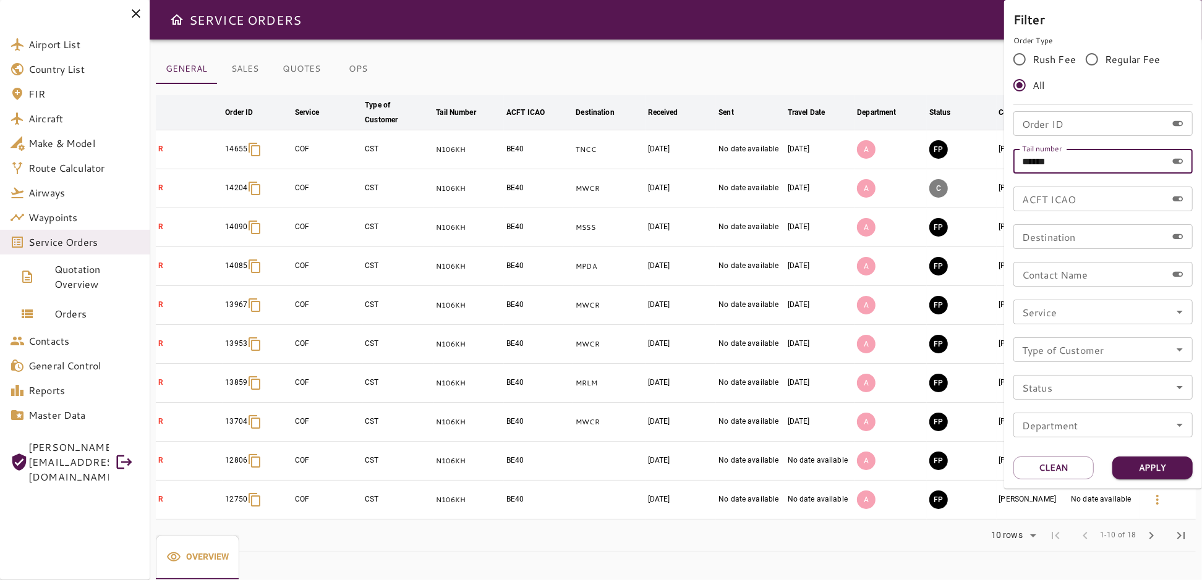
drag, startPoint x: 1073, startPoint y: 159, endPoint x: 991, endPoint y: 161, distance: 82.2
click at [992, 161] on div "Filter Order Type Rush Fee Regular Fee All Order ID Order ID Tail number ******…" at bounding box center [601, 290] width 1202 height 580
click at [1047, 125] on input "Order ID" at bounding box center [1089, 123] width 153 height 25
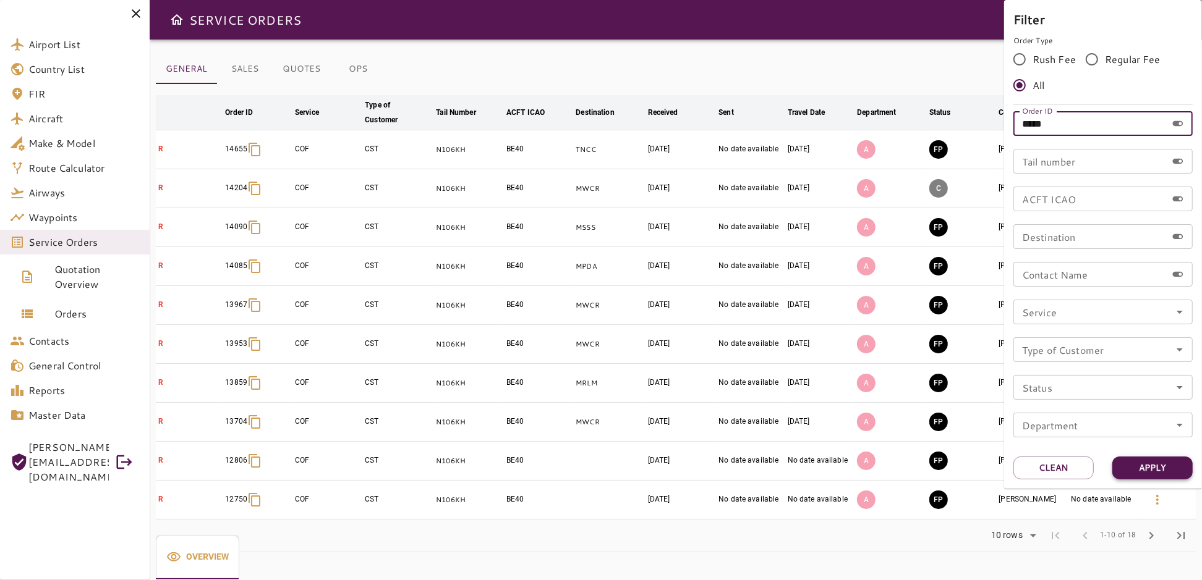
type input "*****"
click at [1156, 471] on button "Apply" at bounding box center [1152, 468] width 80 height 23
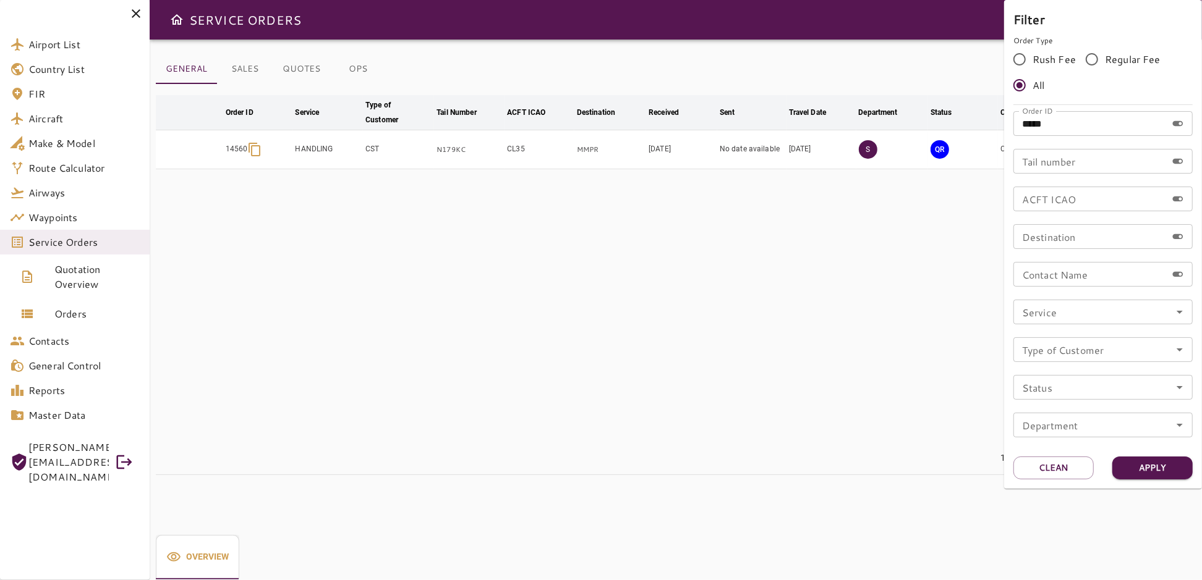
click at [712, 232] on div at bounding box center [601, 290] width 1202 height 580
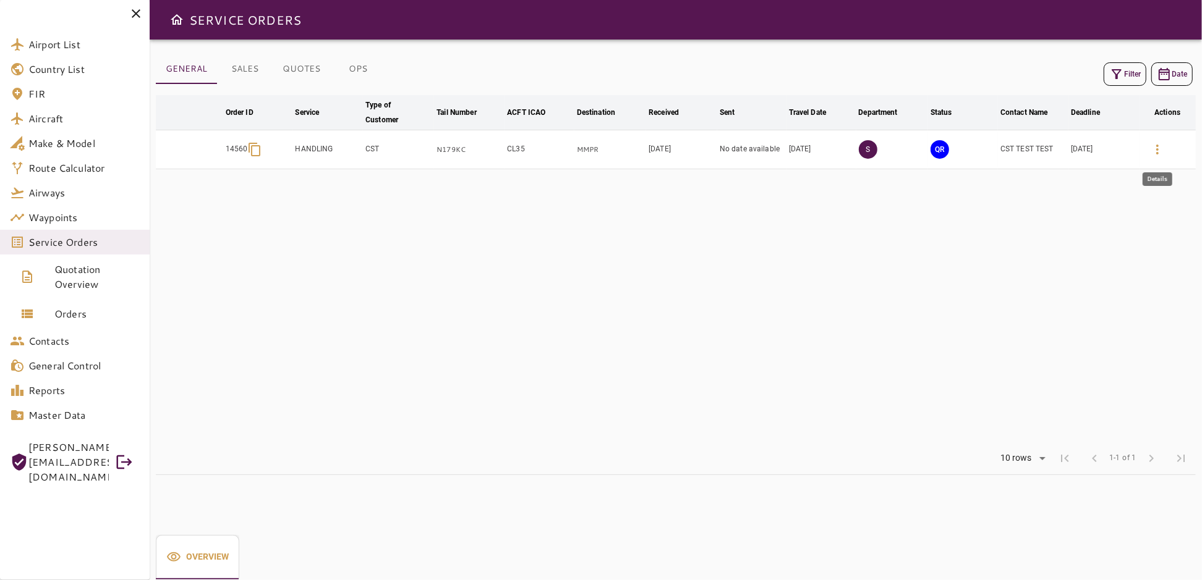
click at [1158, 151] on icon "button" at bounding box center [1157, 149] width 15 height 15
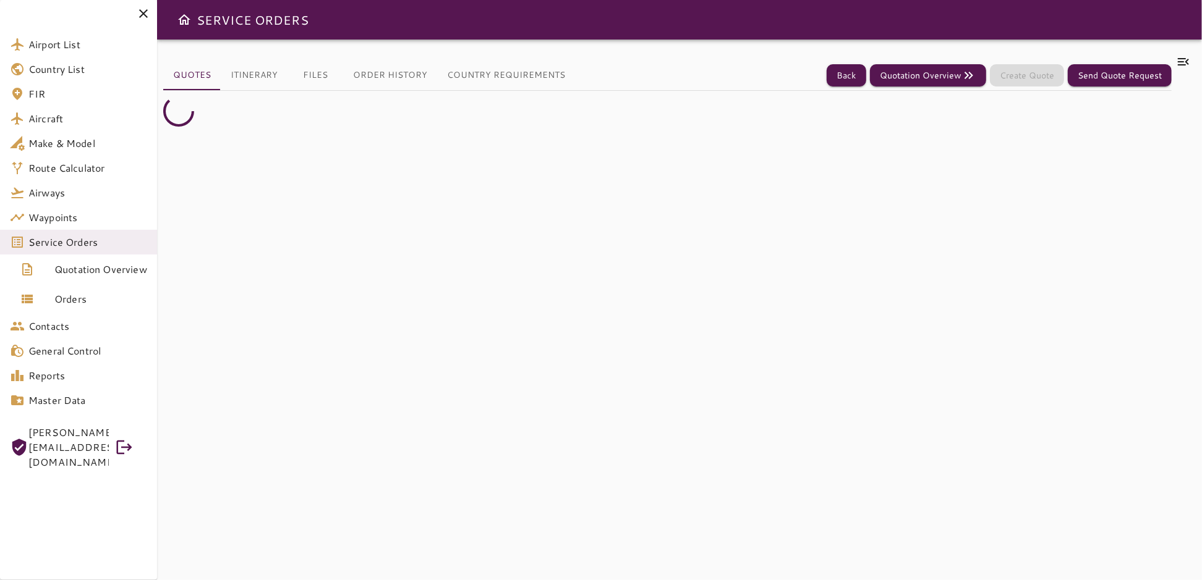
click at [147, 11] on icon at bounding box center [143, 13] width 9 height 9
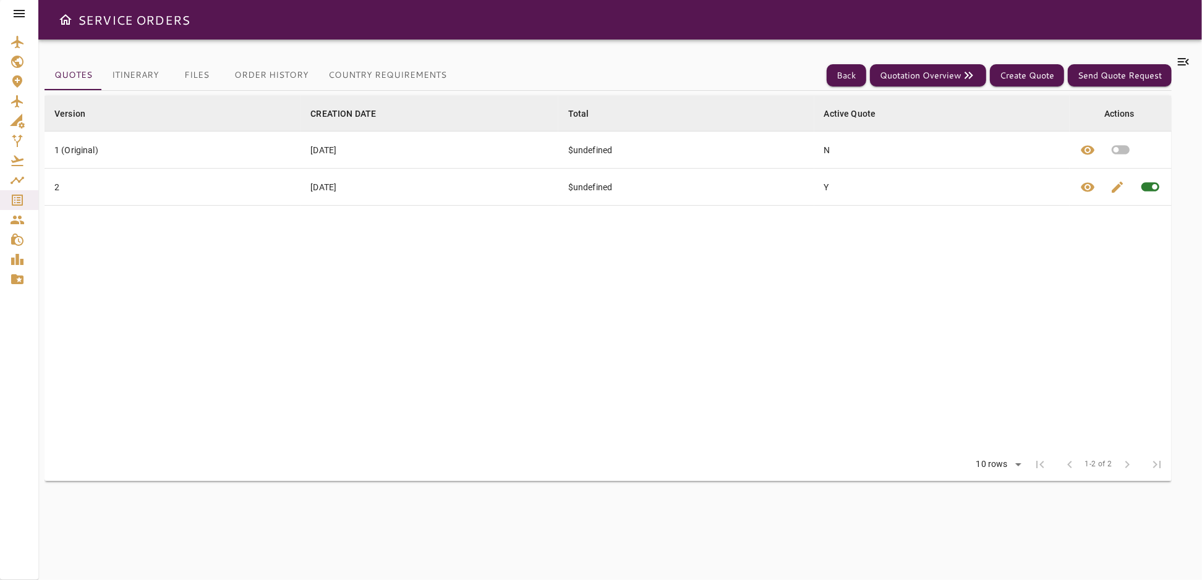
click at [136, 70] on button "Itinerary" at bounding box center [135, 76] width 67 height 30
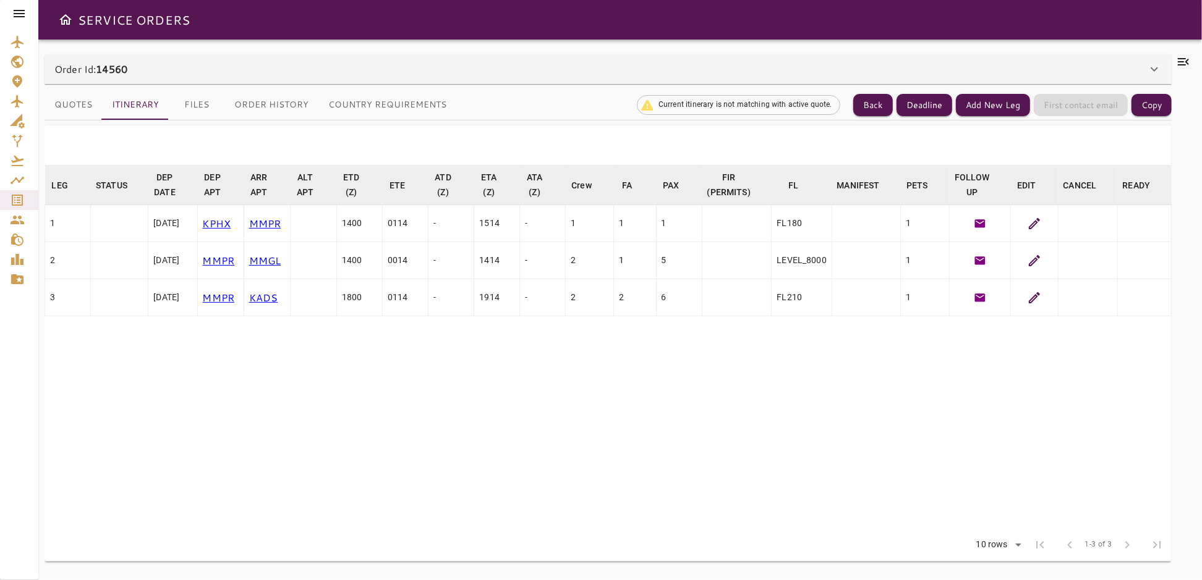
click at [1038, 222] on icon at bounding box center [1034, 223] width 11 height 11
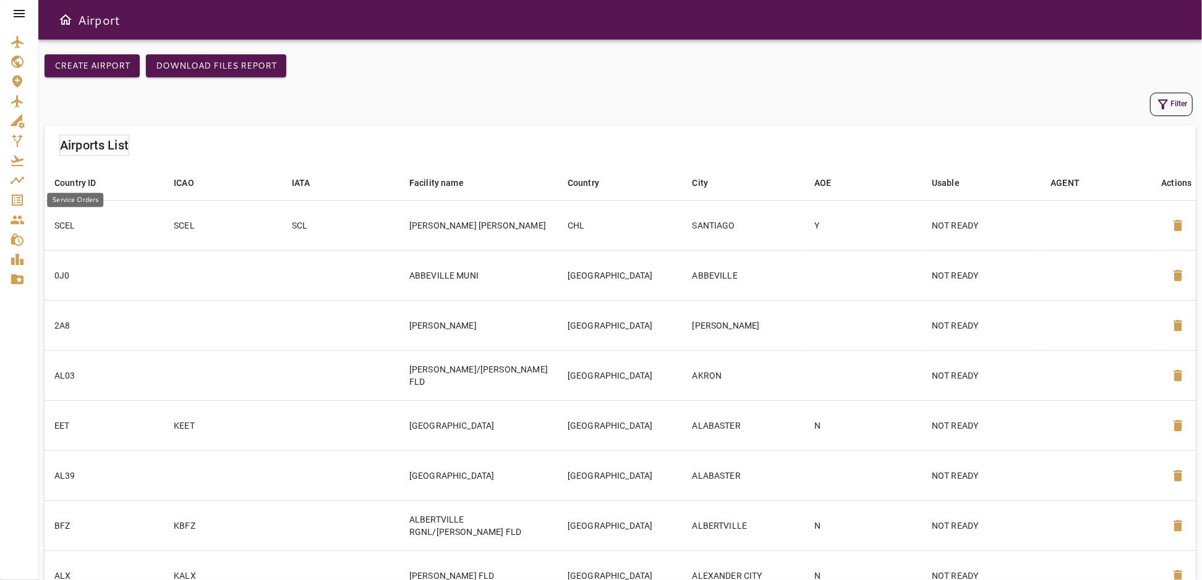
click at [16, 203] on icon "Service Orders" at bounding box center [17, 200] width 15 height 15
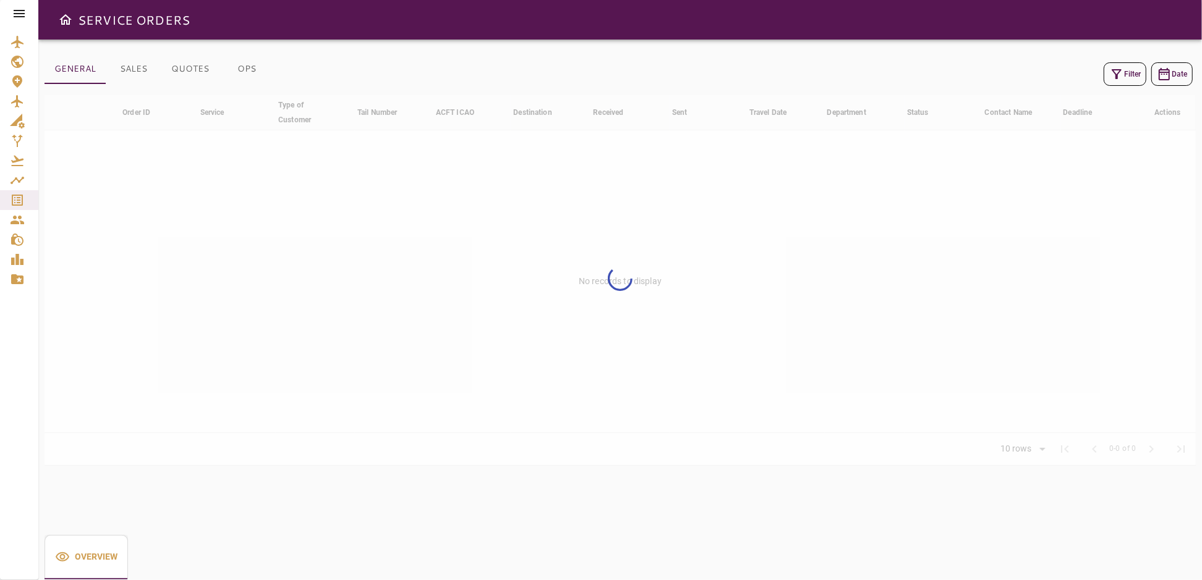
click at [1126, 74] on button "Filter" at bounding box center [1124, 73] width 43 height 23
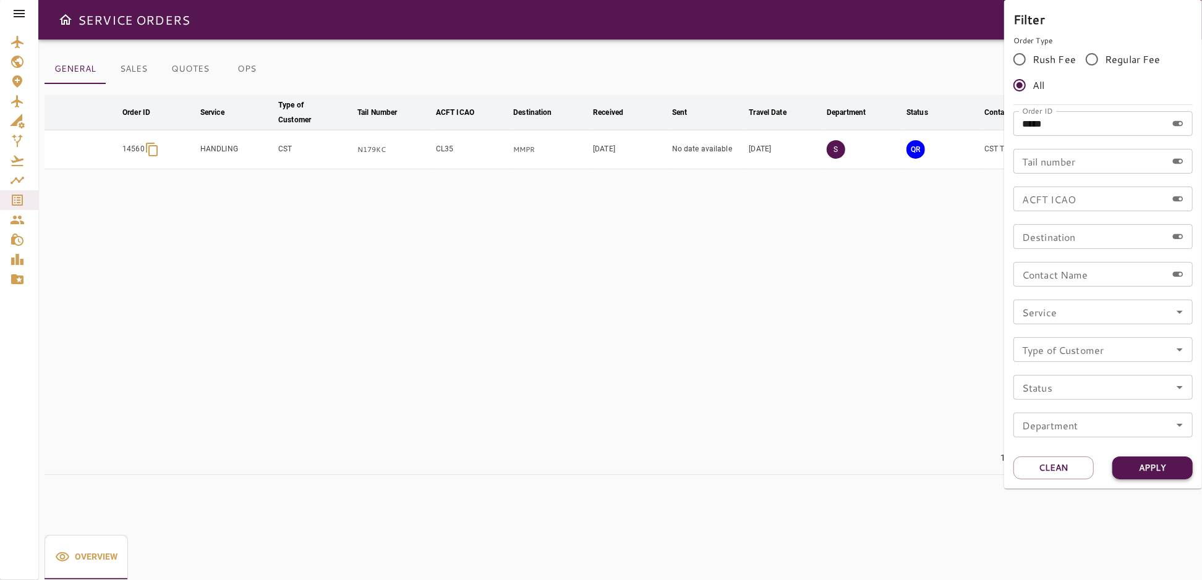
click at [1147, 467] on button "Apply" at bounding box center [1152, 468] width 80 height 23
click at [888, 402] on div at bounding box center [601, 290] width 1202 height 580
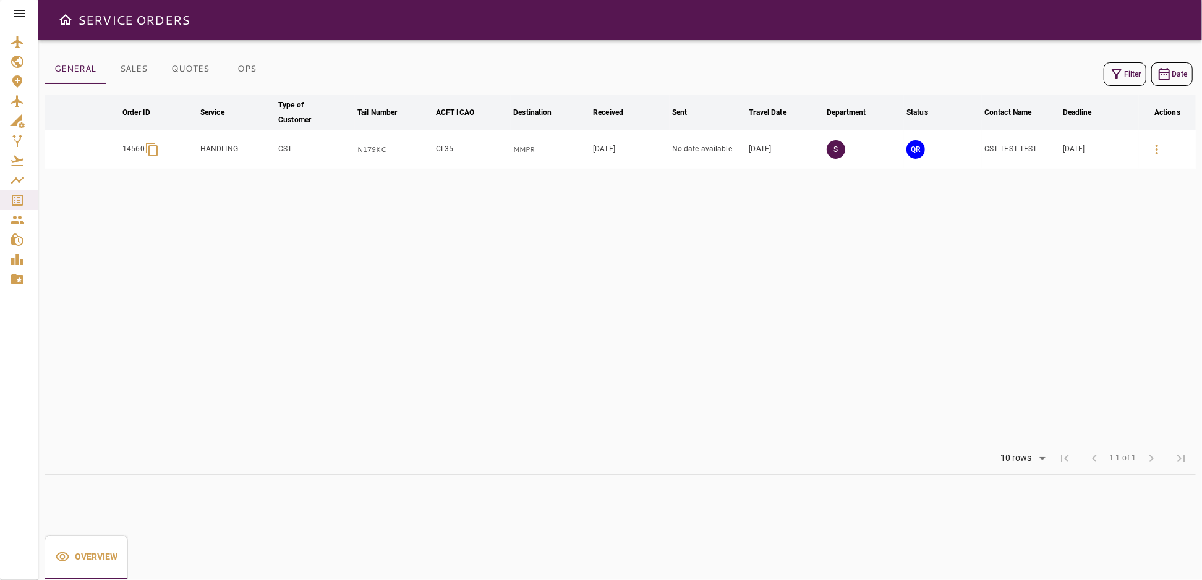
click at [1155, 150] on icon "button" at bounding box center [1156, 149] width 15 height 15
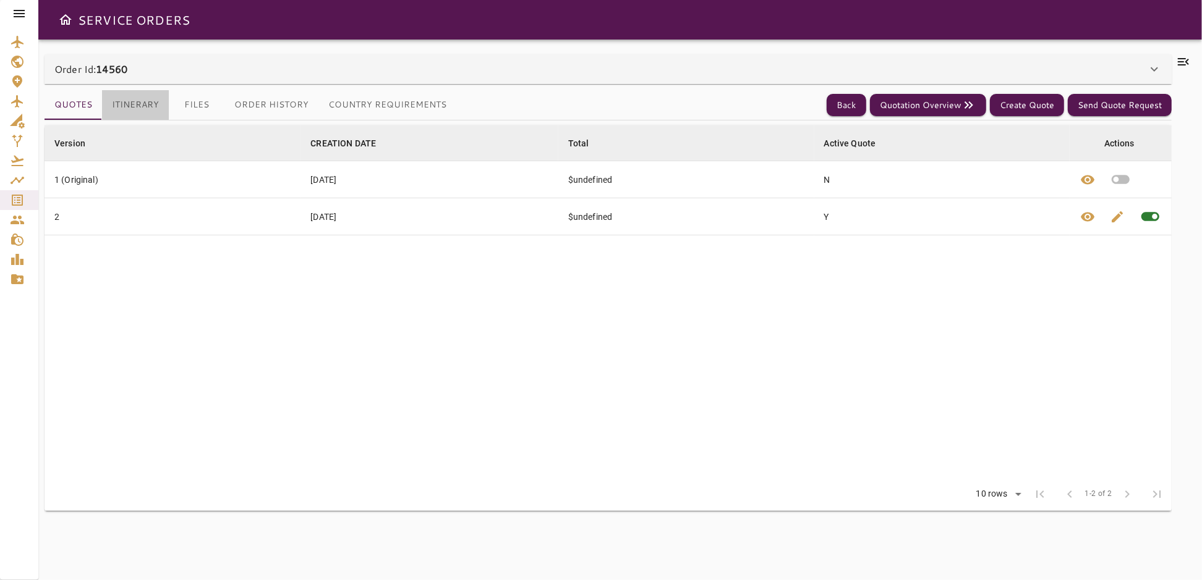
click at [124, 104] on button "Itinerary" at bounding box center [135, 105] width 67 height 30
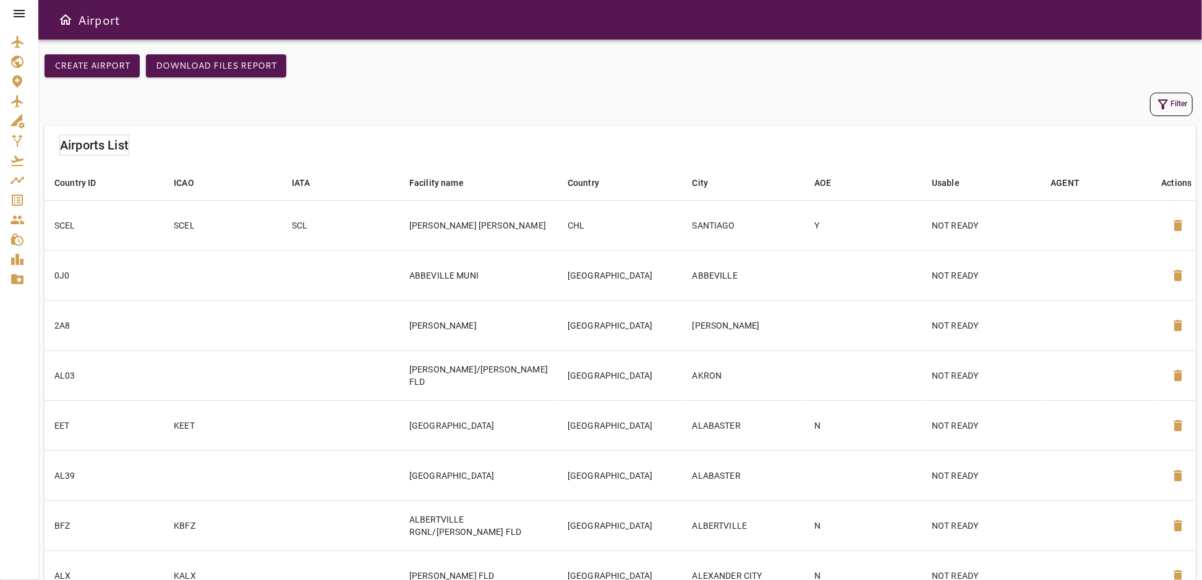
click at [19, 14] on icon at bounding box center [19, 13] width 15 height 15
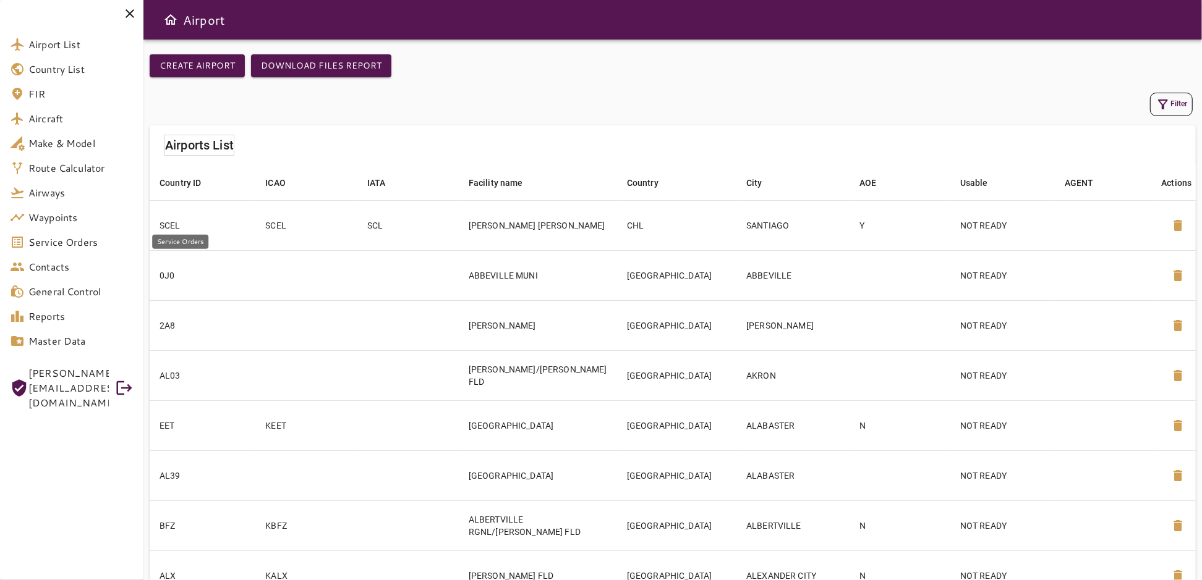
click at [57, 245] on span "Service Orders" at bounding box center [80, 242] width 105 height 15
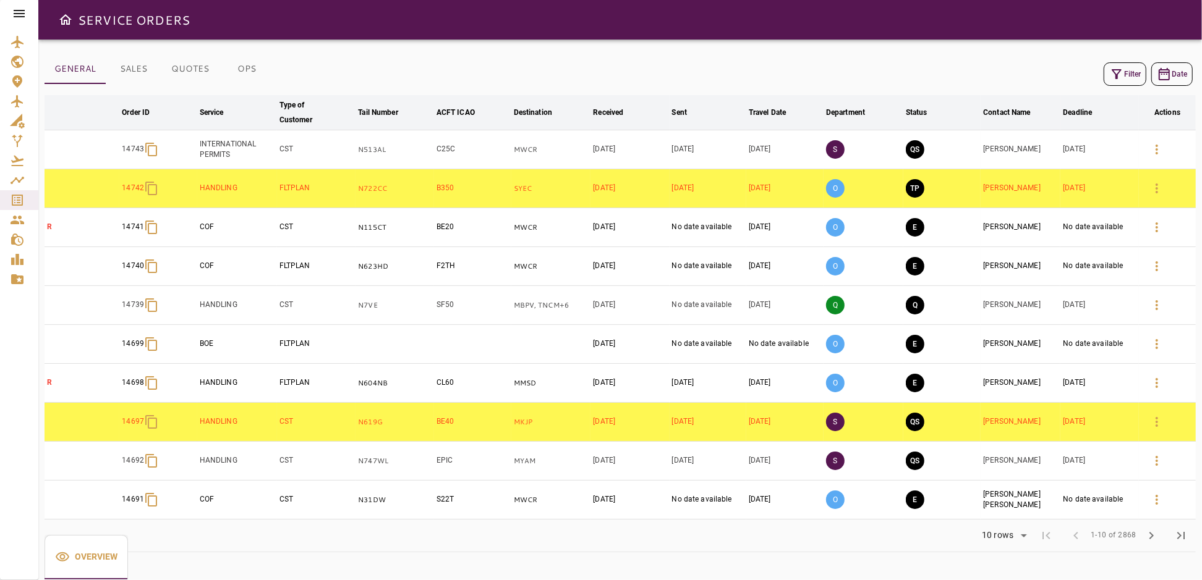
click at [23, 12] on icon at bounding box center [19, 13] width 15 height 15
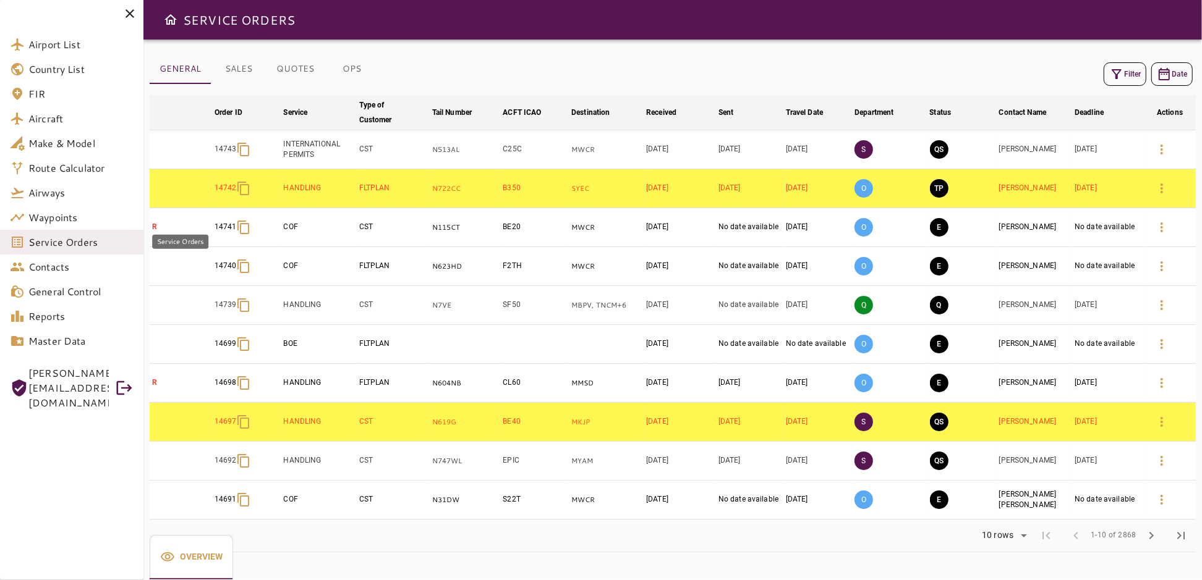
click at [64, 243] on span "Service Orders" at bounding box center [80, 242] width 105 height 15
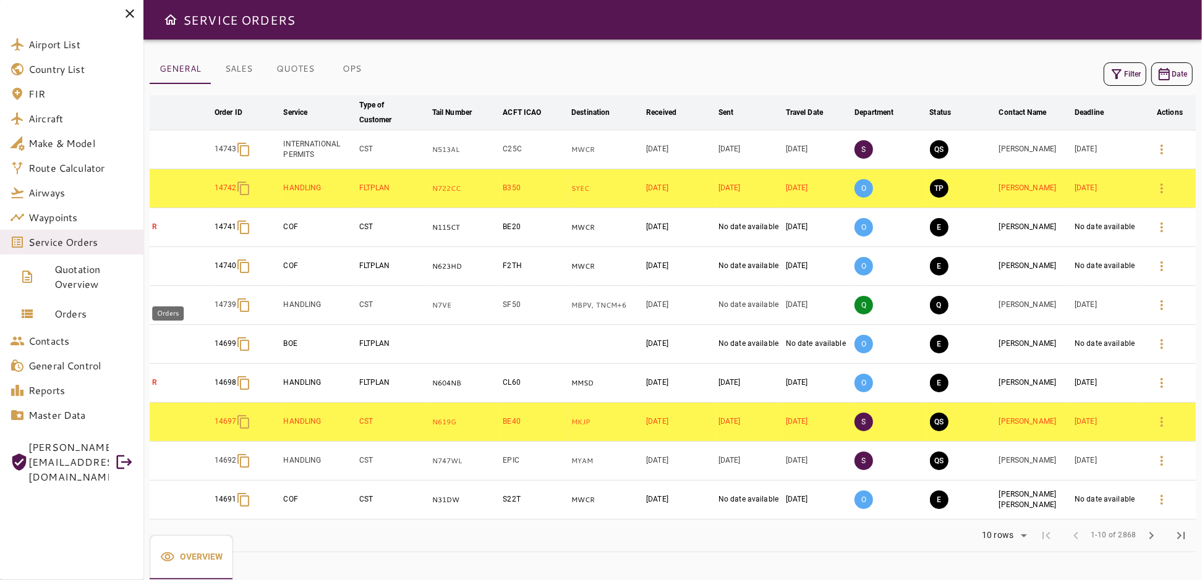
click at [73, 318] on span "Orders" at bounding box center [93, 314] width 79 height 15
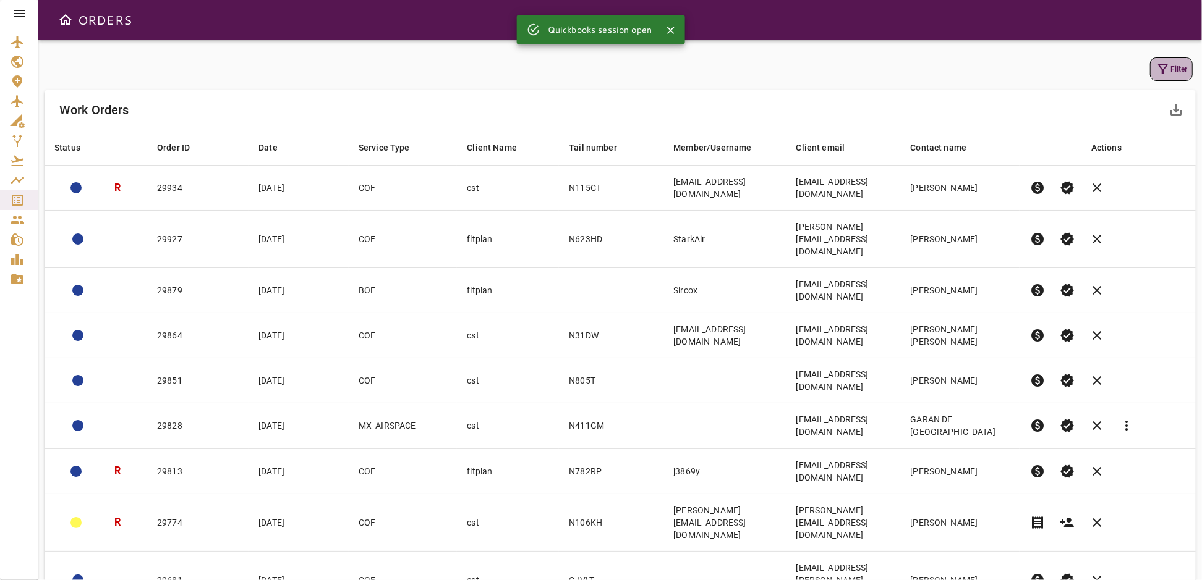
click at [1166, 66] on icon "button" at bounding box center [1163, 69] width 10 height 10
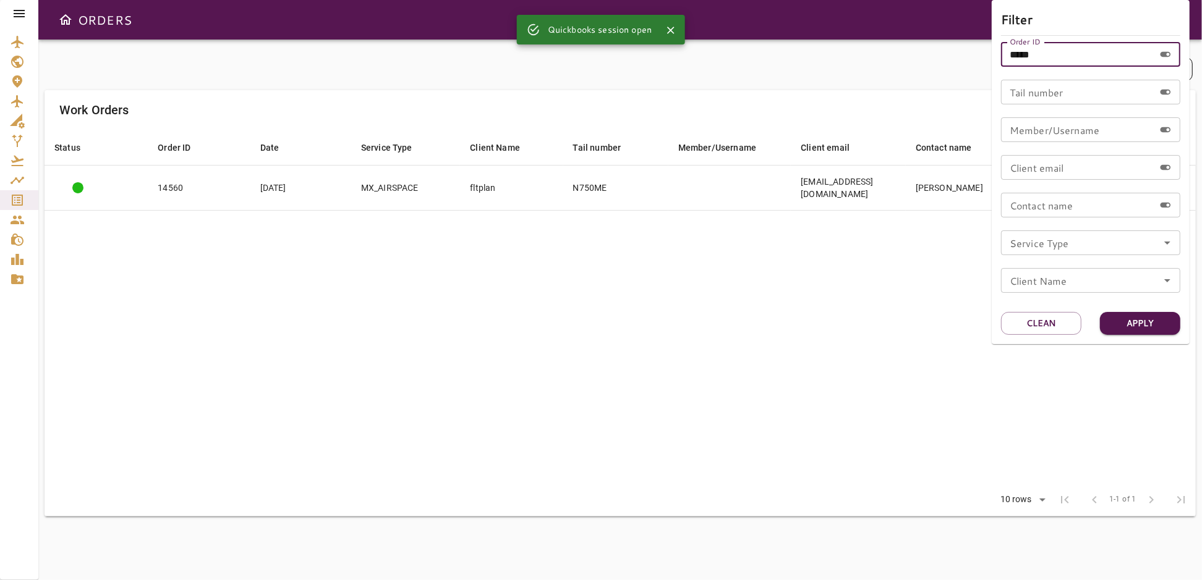
click at [1081, 53] on input "*****" at bounding box center [1077, 54] width 153 height 25
drag, startPoint x: 1064, startPoint y: 53, endPoint x: 967, endPoint y: 69, distance: 99.0
click at [967, 69] on div "Filter Order ID ***** Order ID Tail number Tail number Member/Username Member/U…" at bounding box center [601, 290] width 1202 height 580
click at [1042, 54] on input "********" at bounding box center [1077, 54] width 153 height 25
type input "*****"
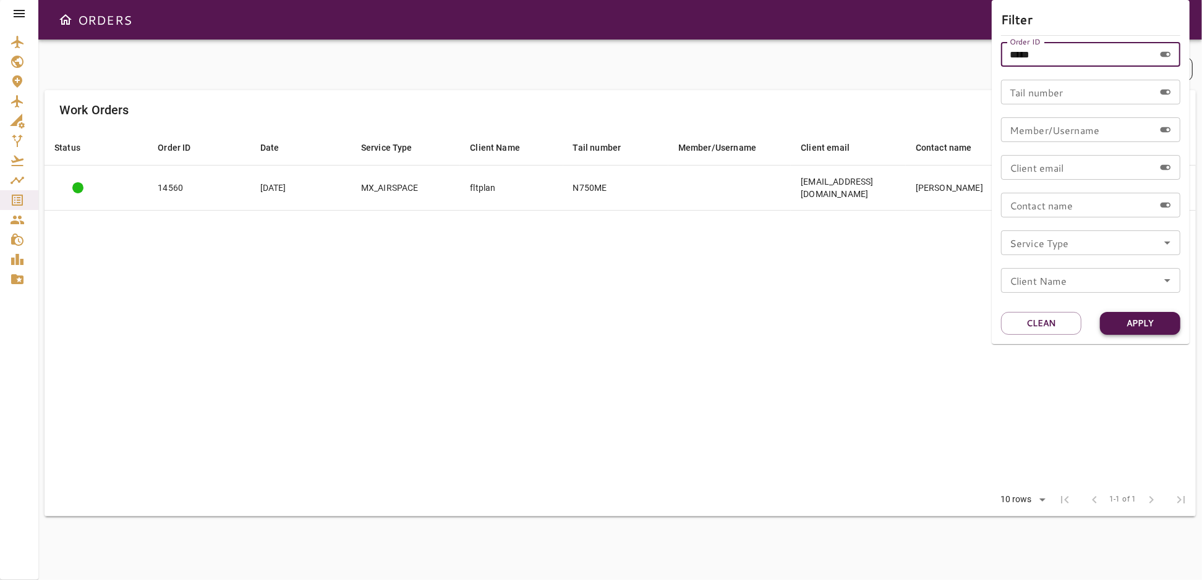
click at [1145, 330] on button "Apply" at bounding box center [1140, 323] width 80 height 23
click at [930, 357] on div at bounding box center [601, 290] width 1202 height 580
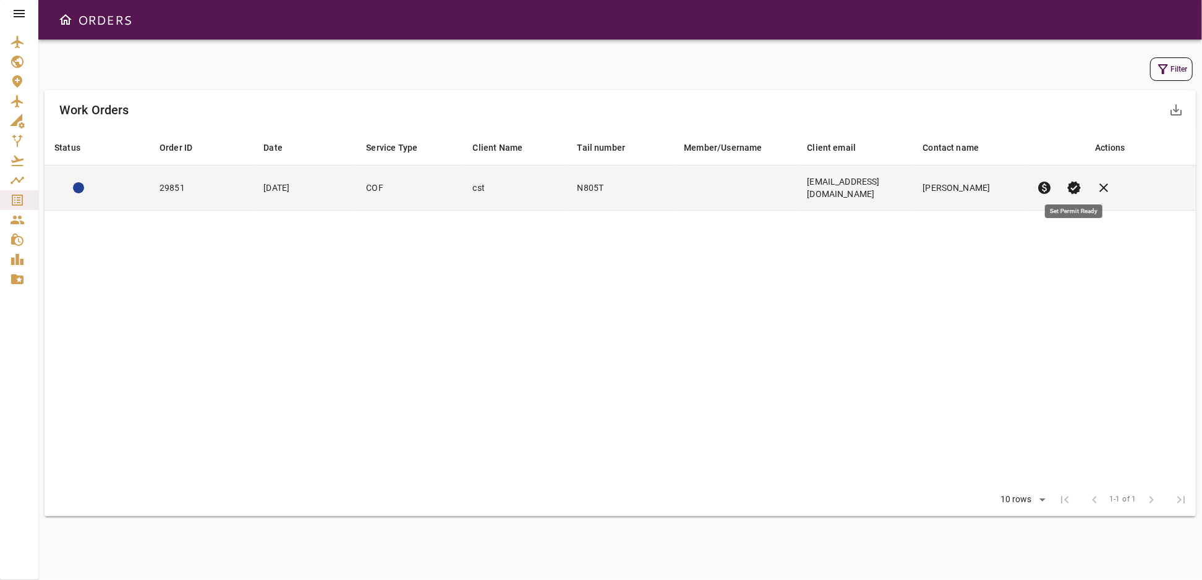
click at [1077, 181] on span "verified" at bounding box center [1074, 188] width 15 height 15
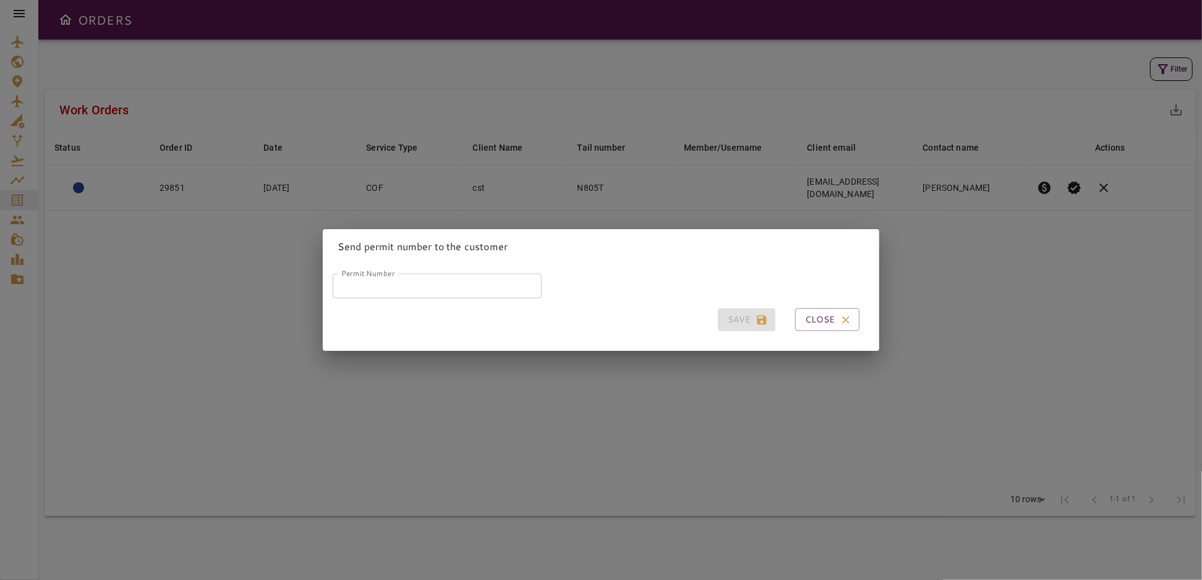
click at [440, 284] on input "Permit Number" at bounding box center [437, 286] width 209 height 25
type input "*****"
click at [721, 320] on button "Save" at bounding box center [746, 319] width 57 height 23
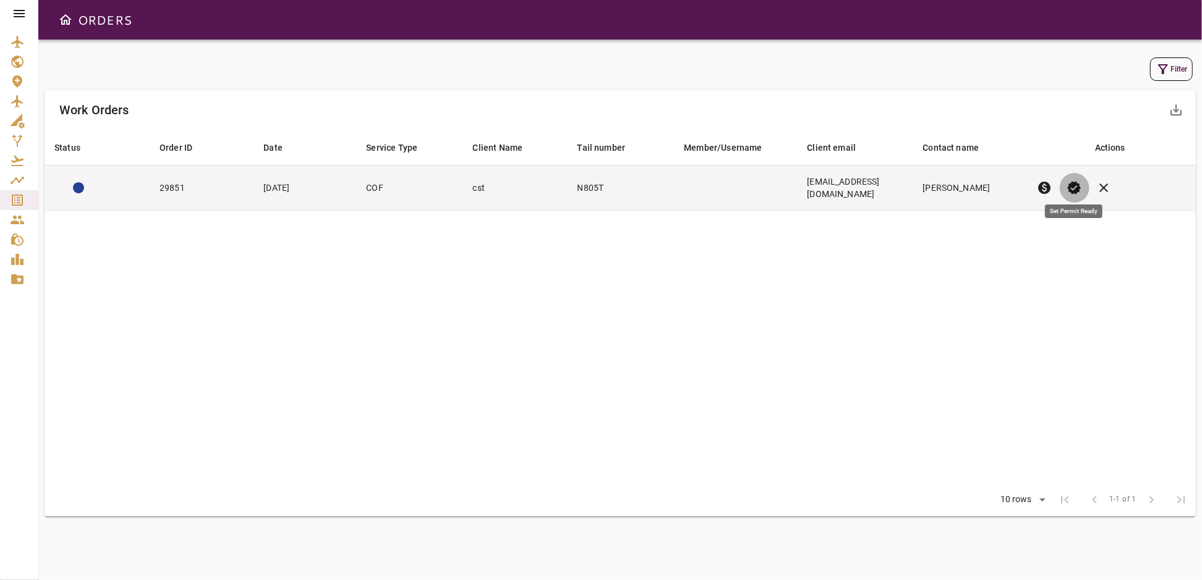
click at [1074, 181] on span "verified" at bounding box center [1074, 188] width 15 height 15
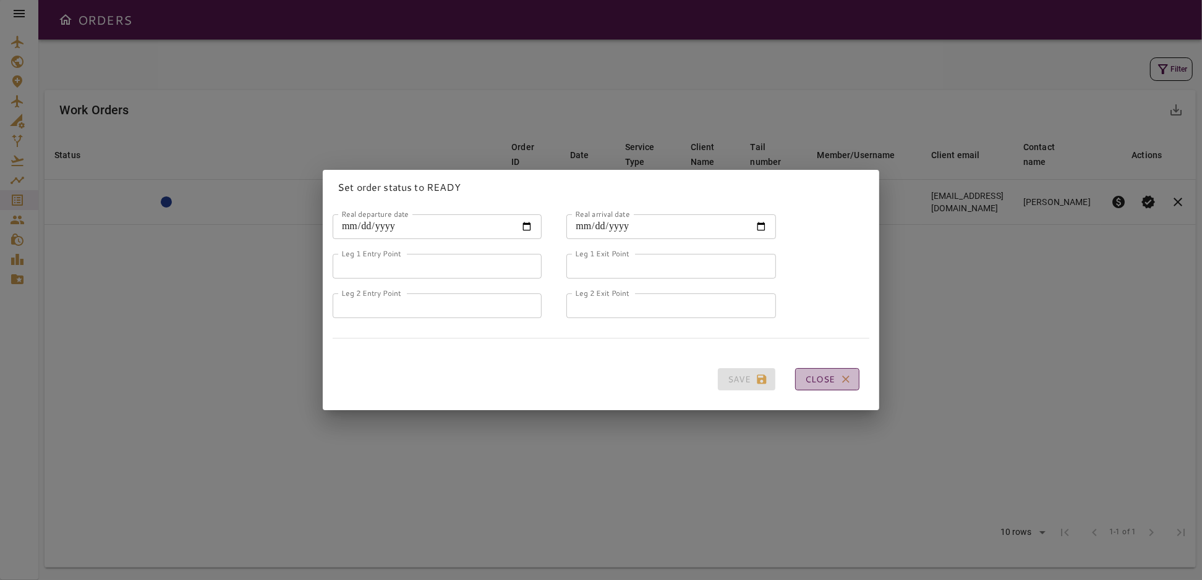
click at [810, 376] on button "Close" at bounding box center [827, 379] width 64 height 23
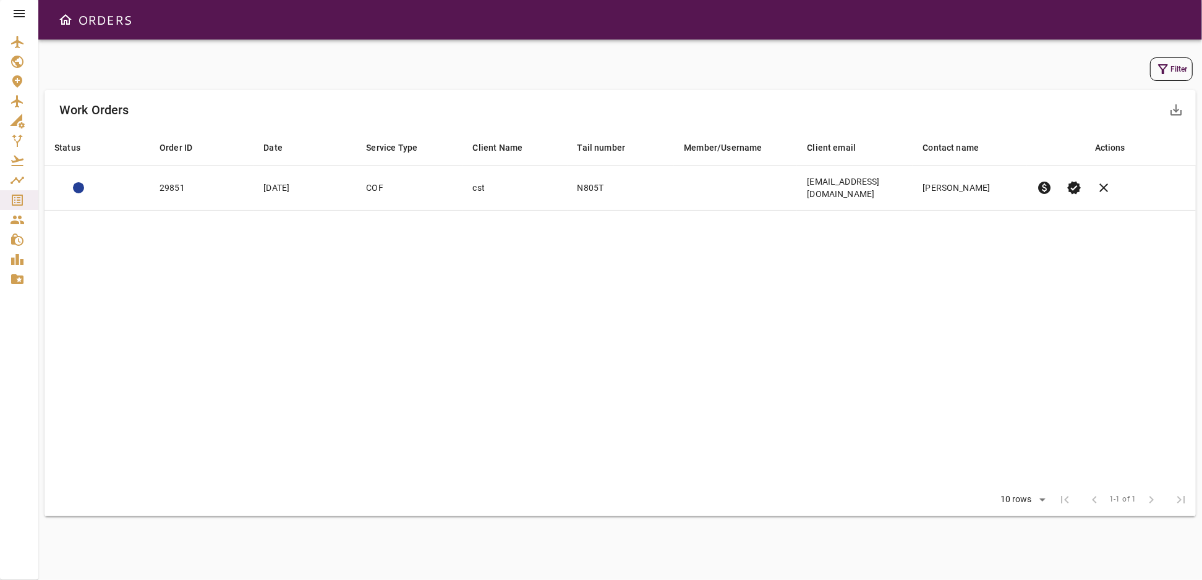
click at [23, 17] on icon at bounding box center [19, 13] width 15 height 15
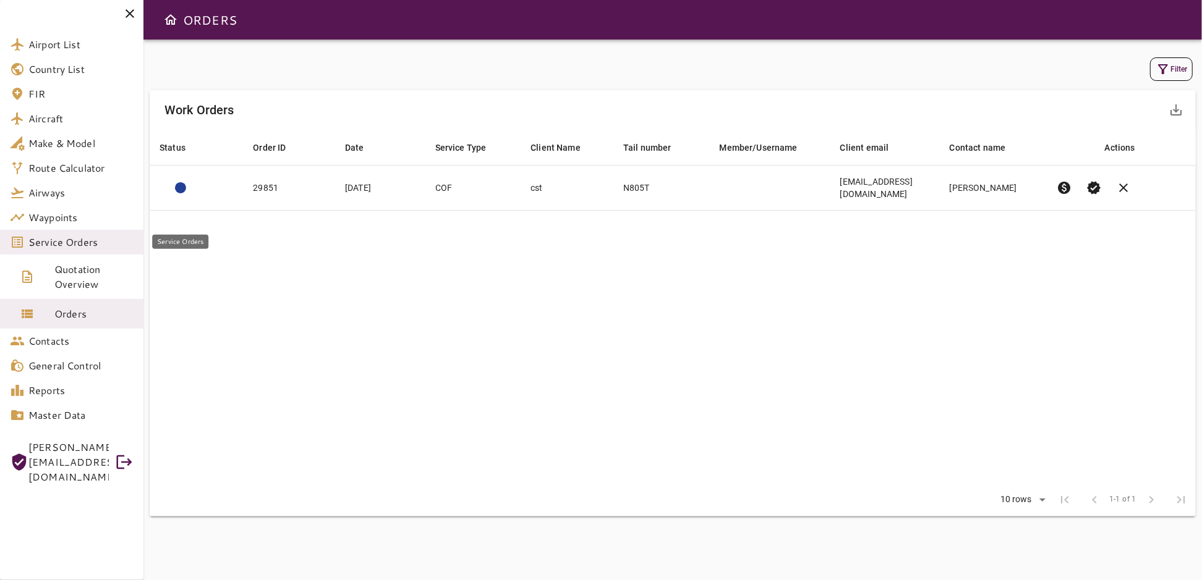
click at [80, 247] on span "Service Orders" at bounding box center [80, 242] width 105 height 15
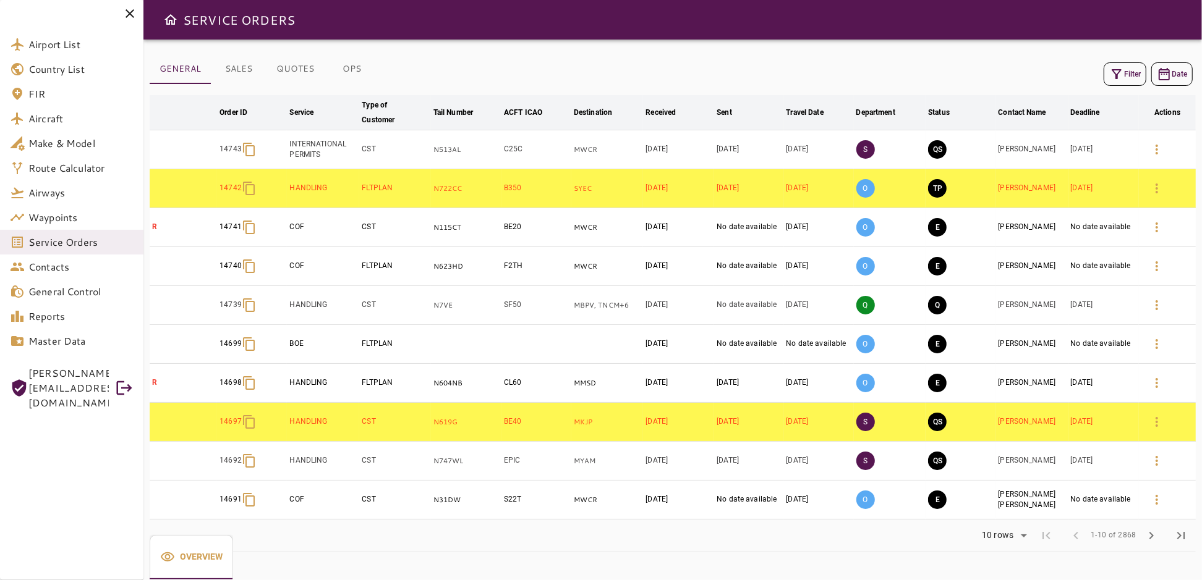
click at [1128, 75] on button "Filter" at bounding box center [1124, 73] width 43 height 23
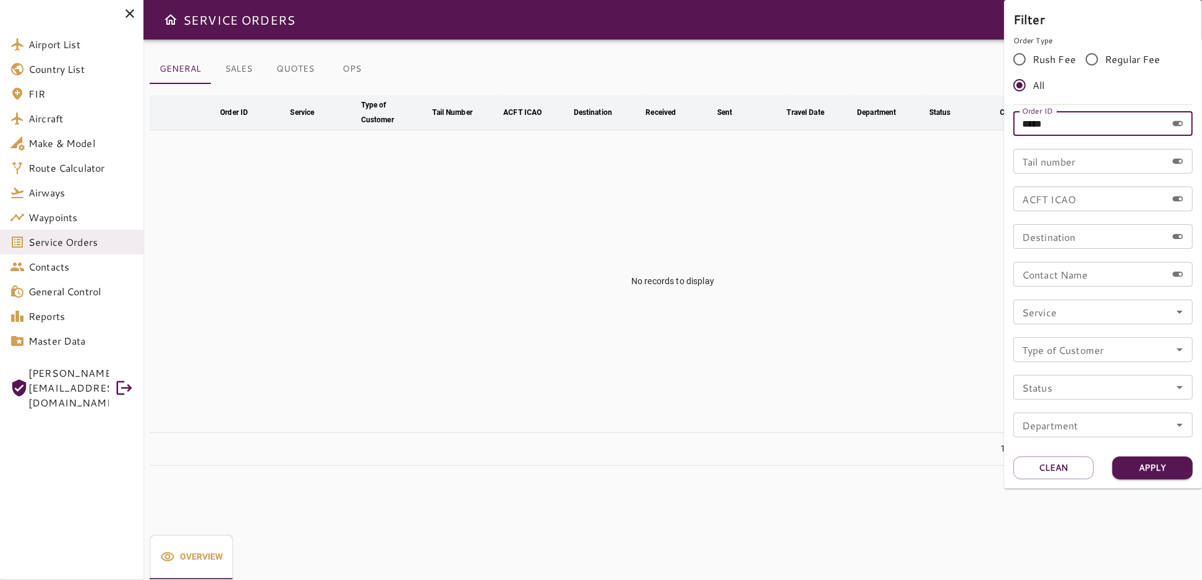
drag, startPoint x: 1058, startPoint y: 122, endPoint x: 995, endPoint y: 127, distance: 63.2
click at [995, 127] on div "Filter Order Type Rush Fee Regular Fee All Order ID ***** Order ID Tail number …" at bounding box center [601, 290] width 1202 height 580
type input "*****"
drag, startPoint x: 1049, startPoint y: 130, endPoint x: 1003, endPoint y: 141, distance: 47.1
click at [1003, 141] on div "Filter Order Type Rush Fee Regular Fee All Order ID ***** Order ID Tail number …" at bounding box center [601, 290] width 1202 height 580
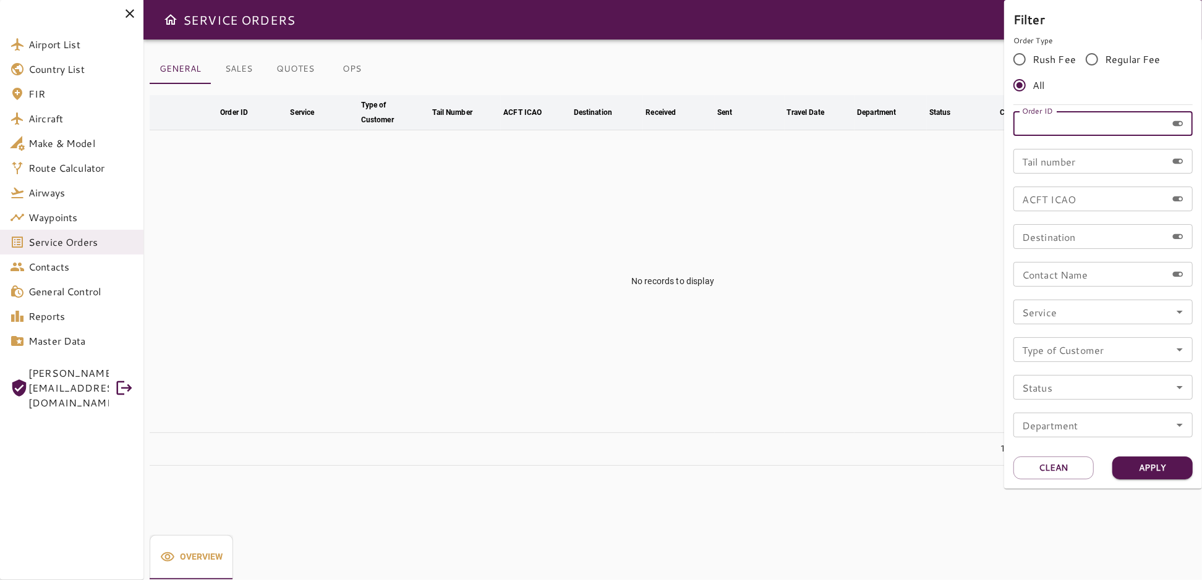
click at [1047, 166] on input "Tail number" at bounding box center [1089, 161] width 153 height 25
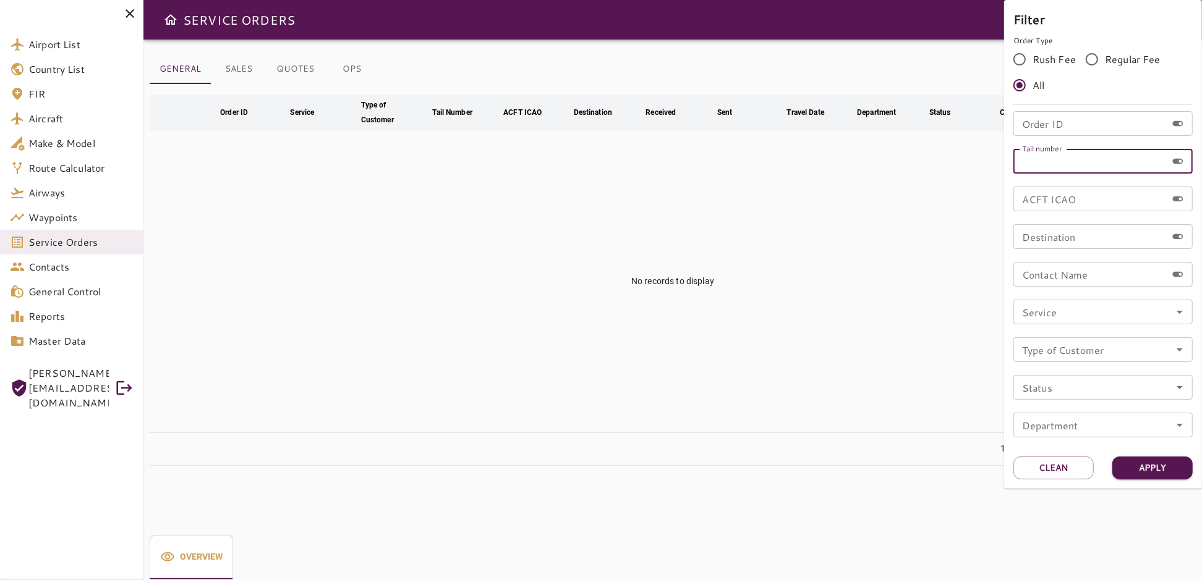
paste input "*****"
type input "*****"
click at [1142, 463] on button "Apply" at bounding box center [1152, 468] width 80 height 23
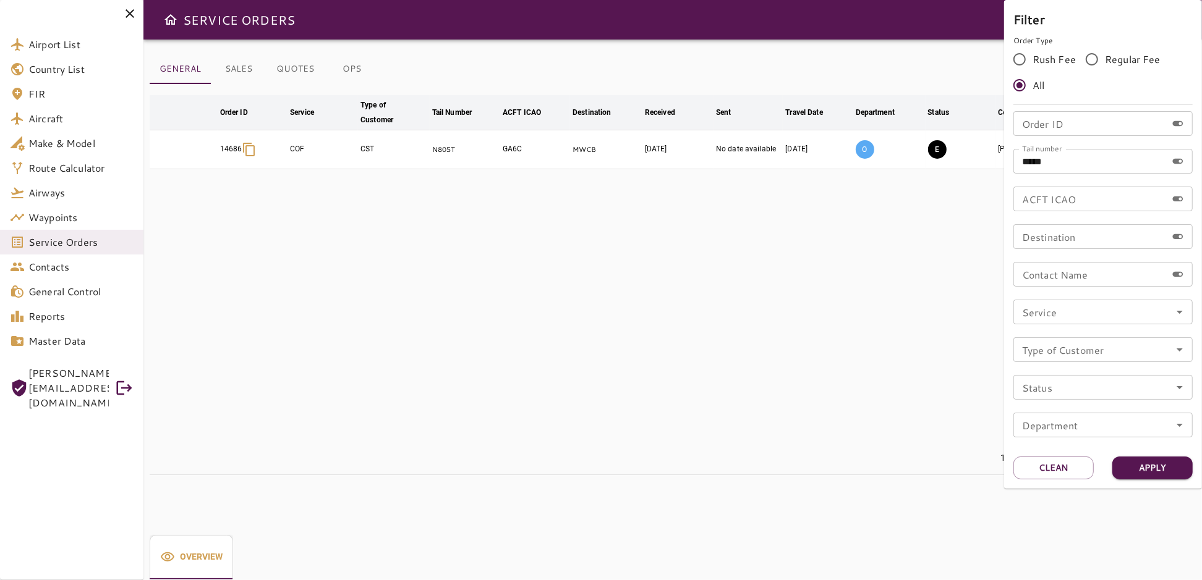
click at [838, 355] on div at bounding box center [601, 290] width 1202 height 580
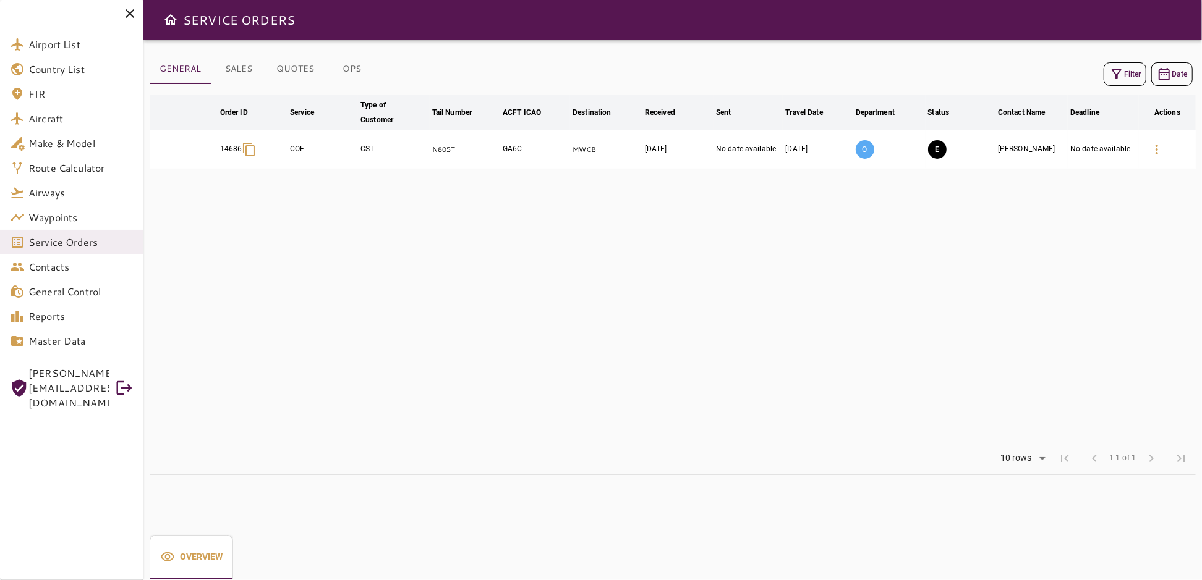
click at [1158, 149] on icon "button" at bounding box center [1156, 149] width 15 height 15
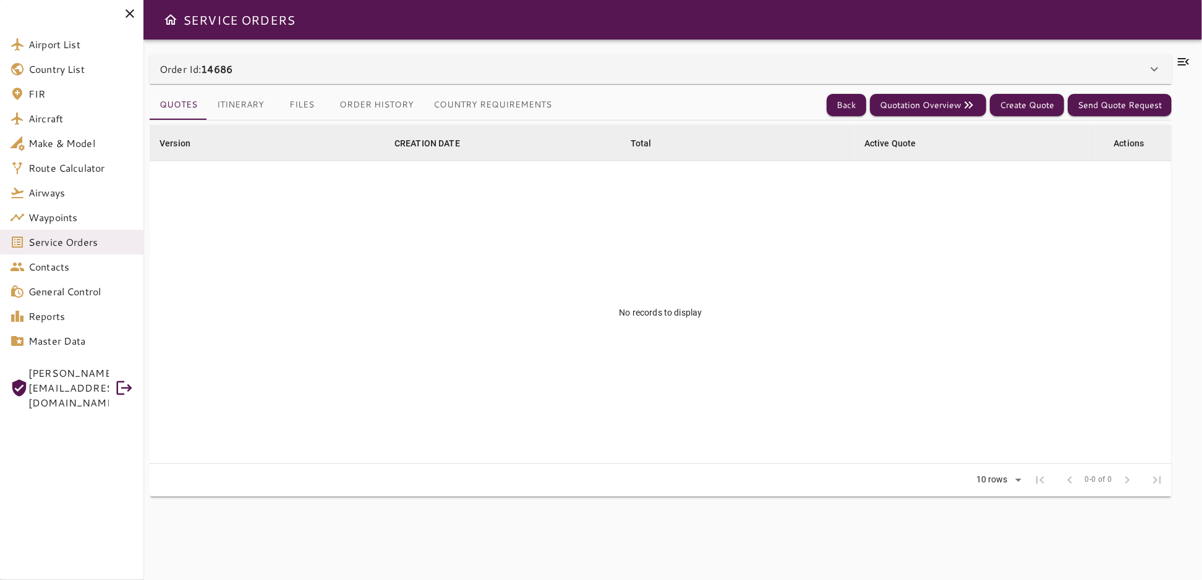
click at [174, 9] on button "Open drawer" at bounding box center [170, 19] width 25 height 25
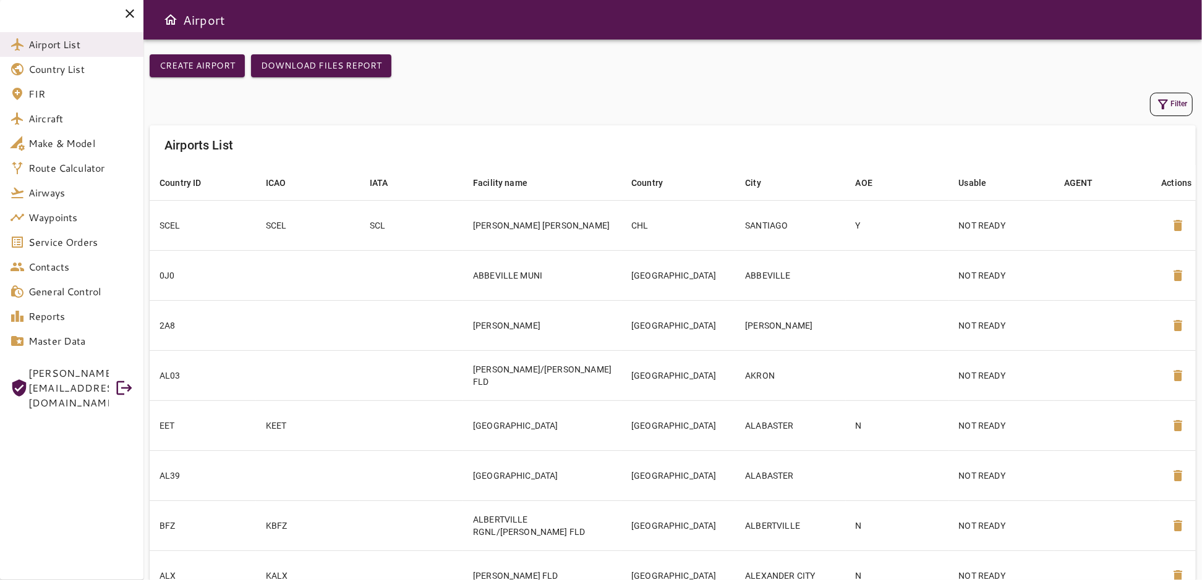
click at [133, 15] on icon at bounding box center [129, 13] width 15 height 15
